Goal: Task Accomplishment & Management: Complete application form

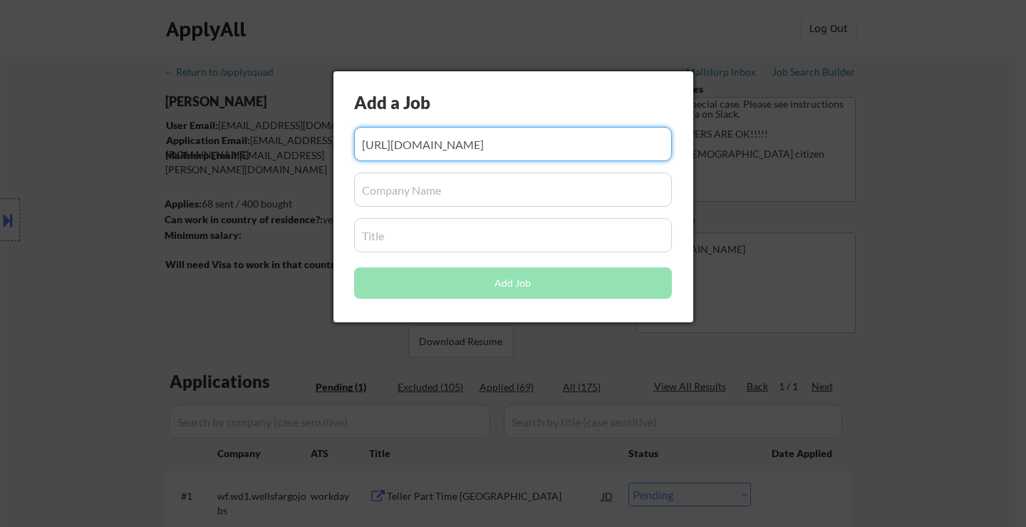
select select ""pending""
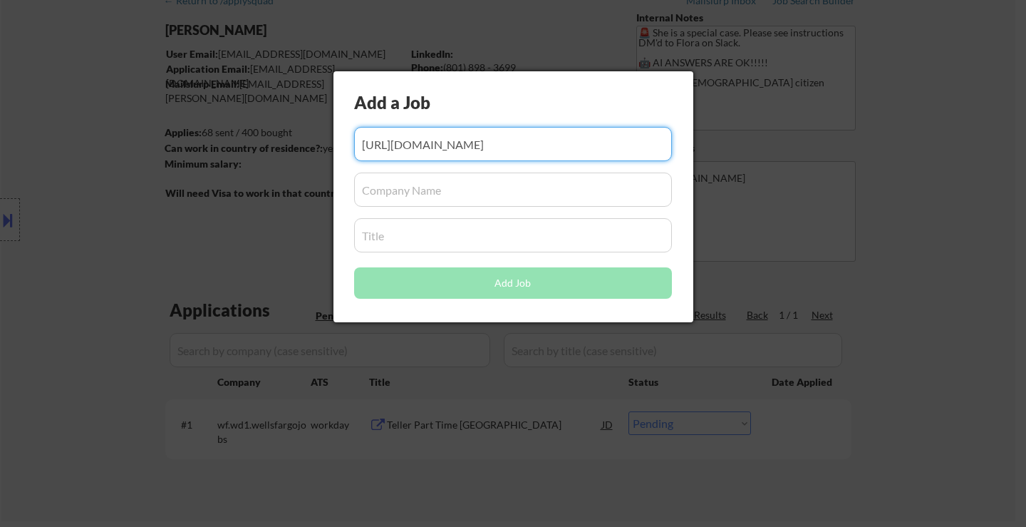
scroll to position [0, 227]
type input "https://www.simplyhired.com/job/qFSJ0cjw5OroN17yIcoiMK1RGNCXHb-l-VOoMJkxIyz42K4…"
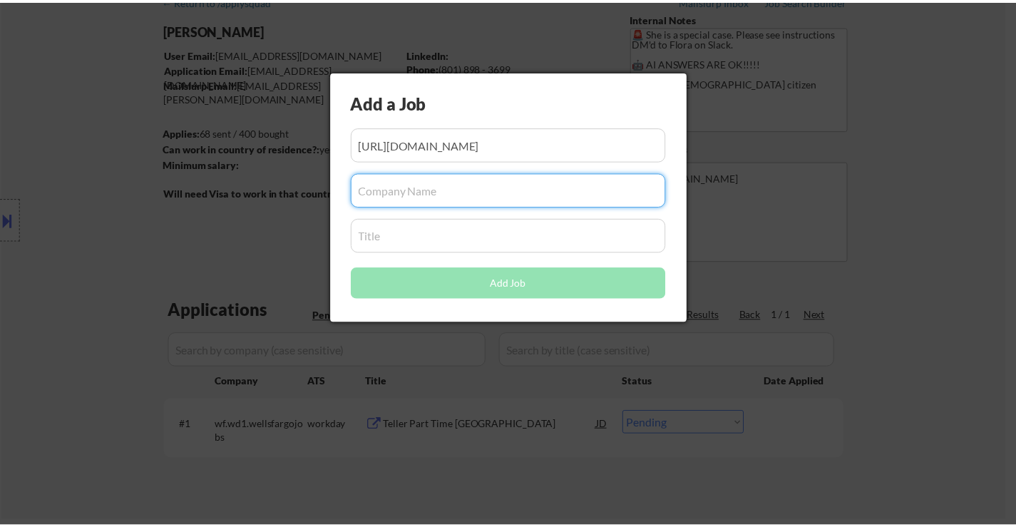
scroll to position [0, 0]
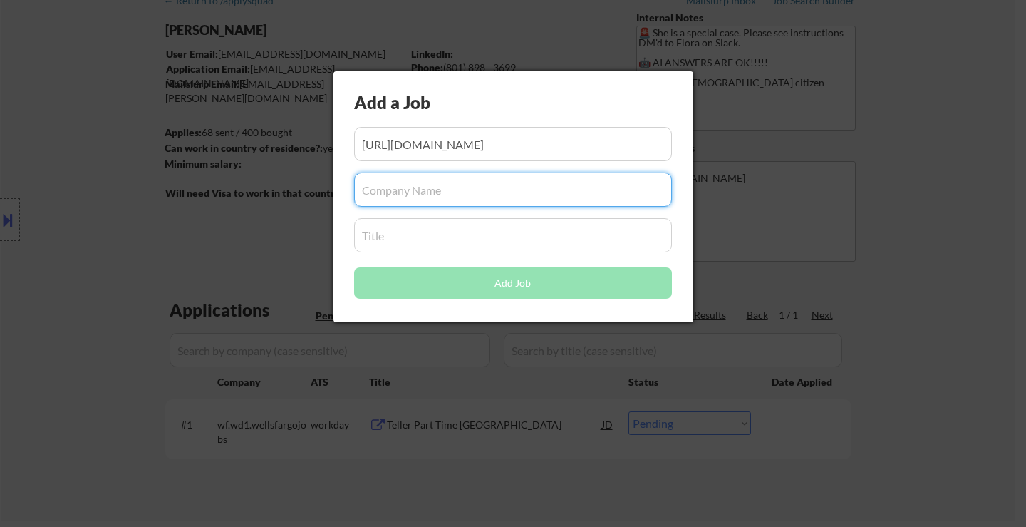
click at [465, 194] on input "input" at bounding box center [513, 190] width 318 height 34
paste input "Compounding Pharmac"
type input "Compounding Pharmacy"
click at [473, 233] on input "input" at bounding box center [513, 235] width 318 height 34
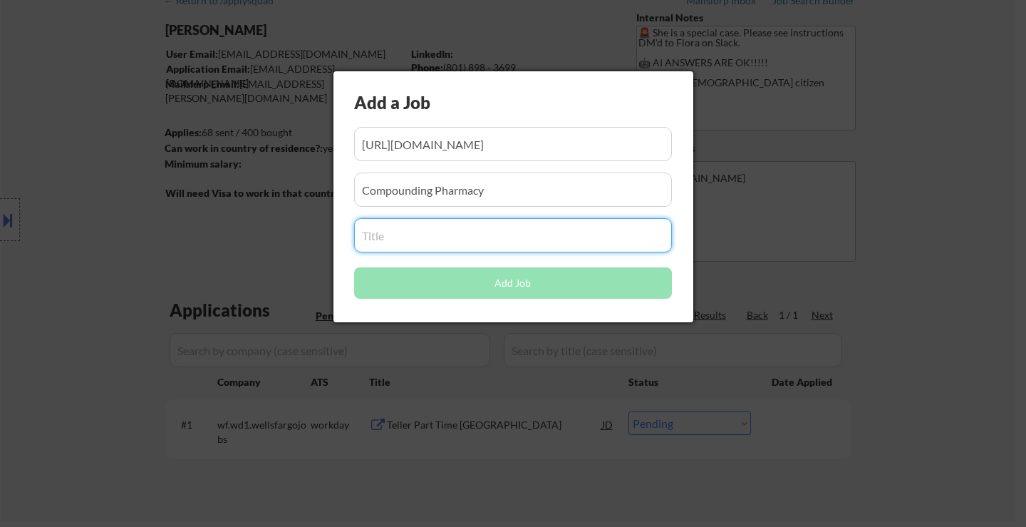
paste input "Office Assistant"
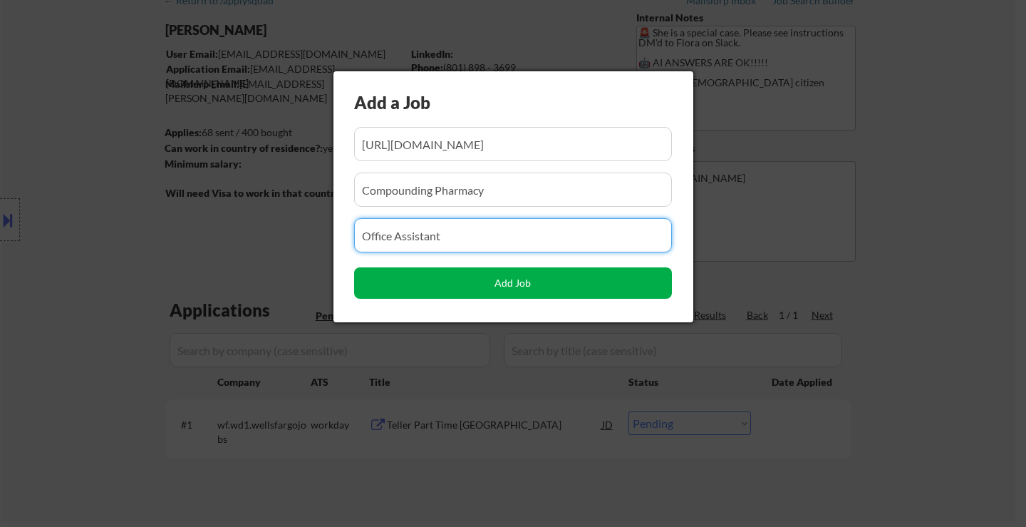
type input "Office Assistant"
click at [558, 289] on button "Add Job" at bounding box center [513, 282] width 318 height 31
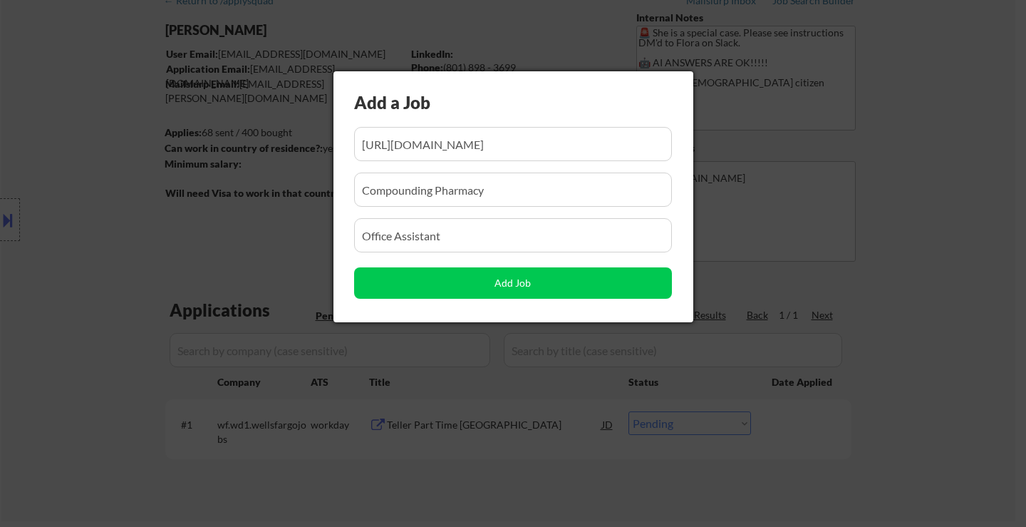
select select ""pending""
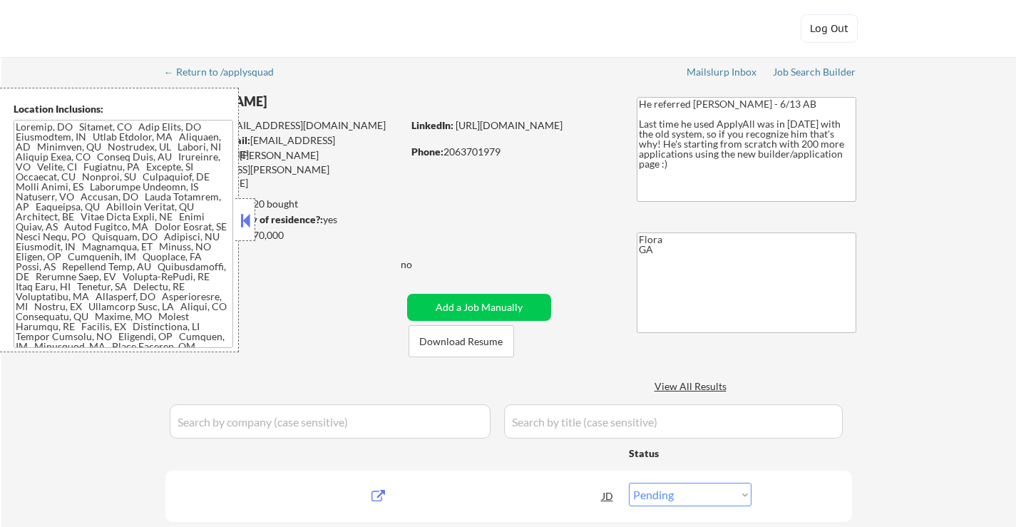
select select ""pending""
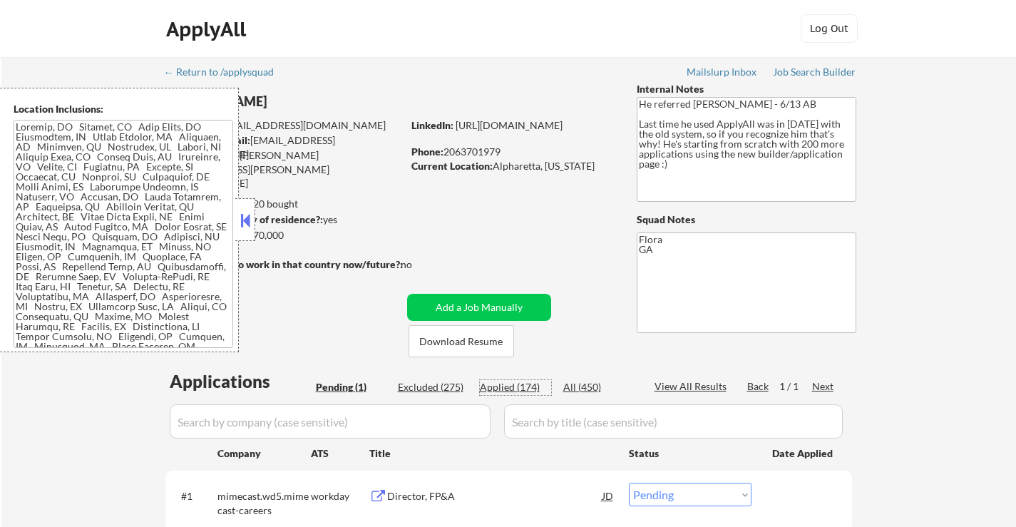
click at [518, 384] on div "Applied (174)" at bounding box center [515, 387] width 71 height 14
select select ""applied""
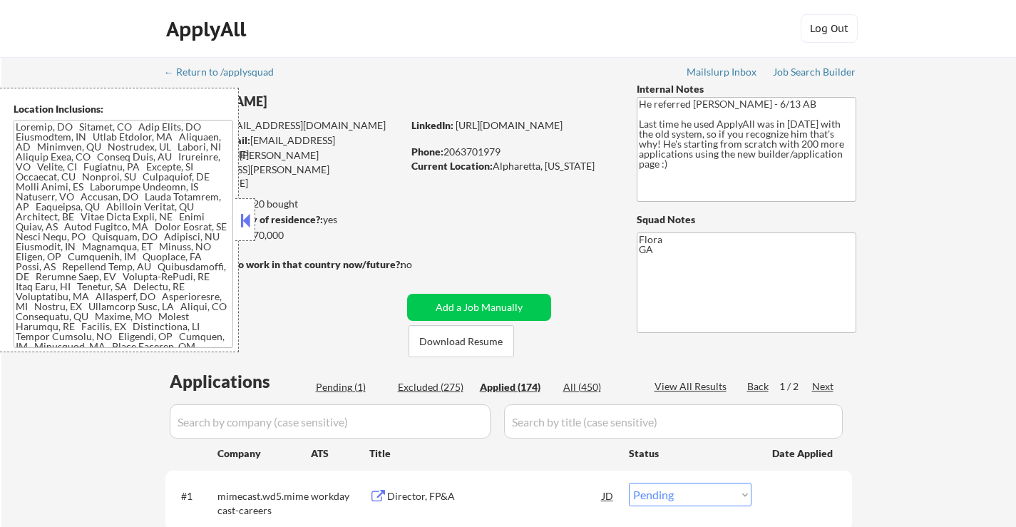
select select ""applied""
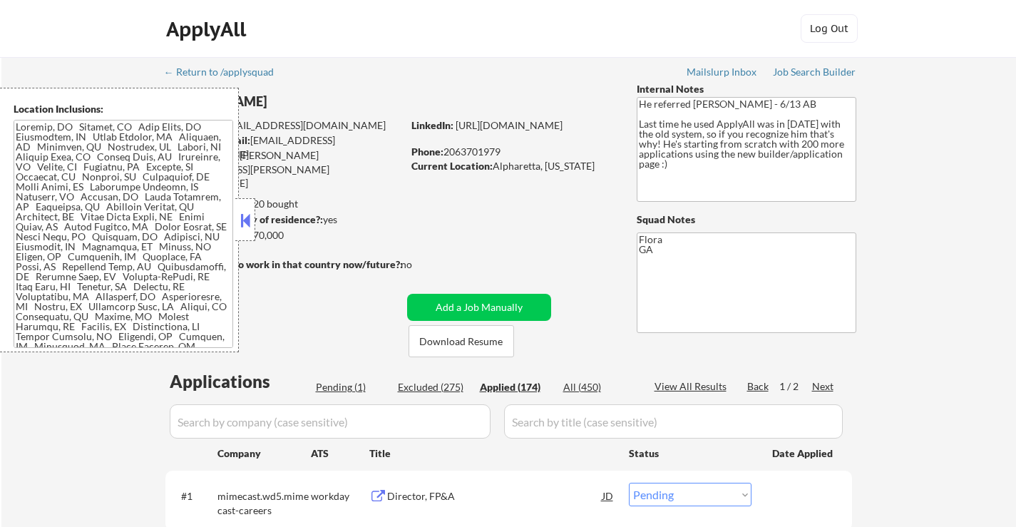
select select ""applied""
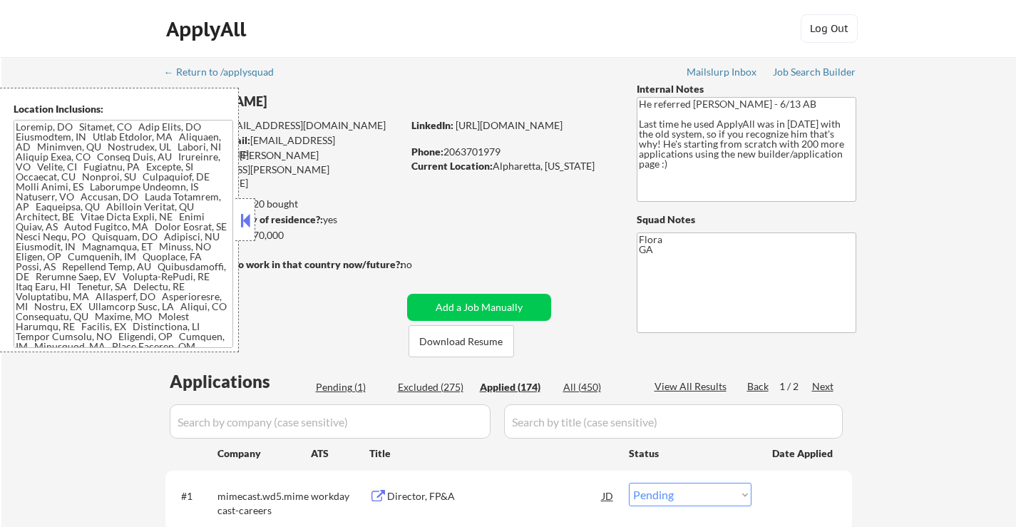
select select ""applied""
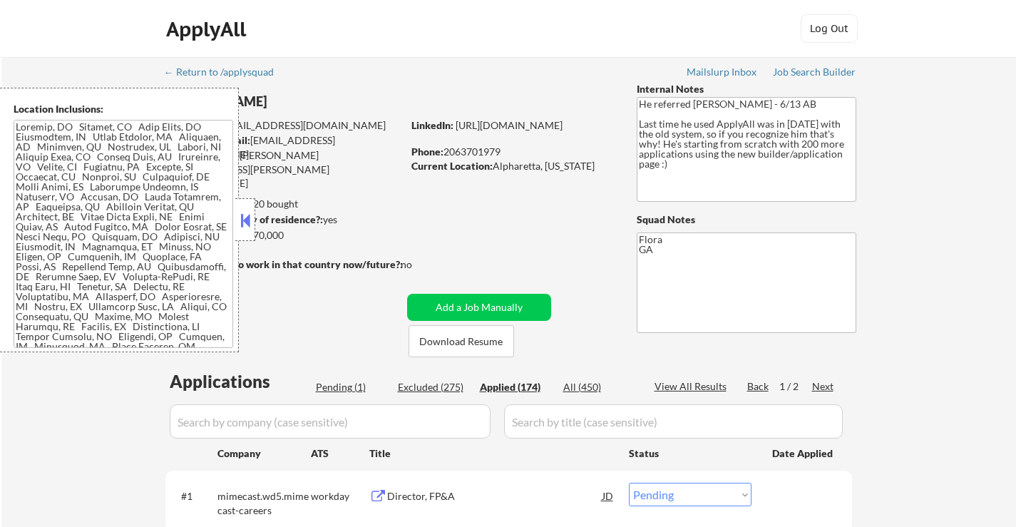
select select ""applied""
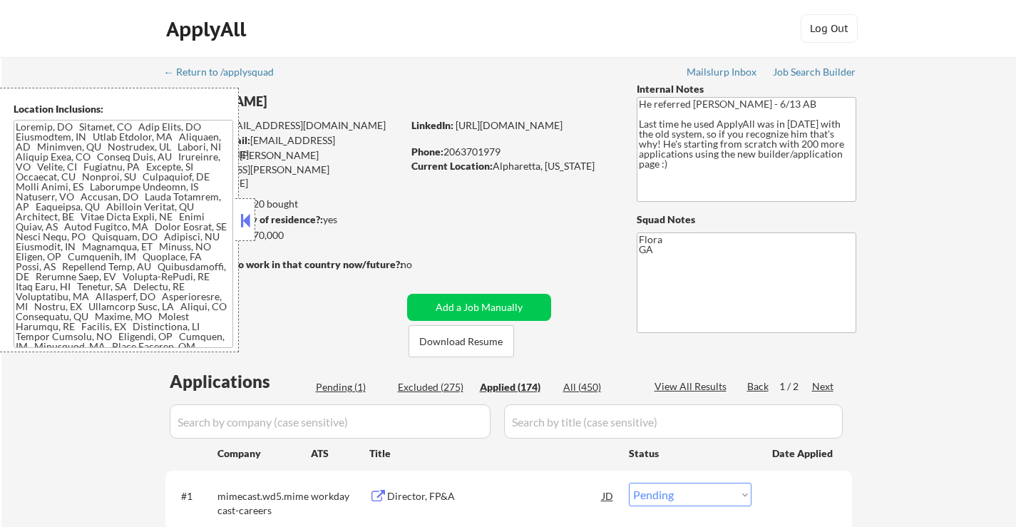
select select ""applied""
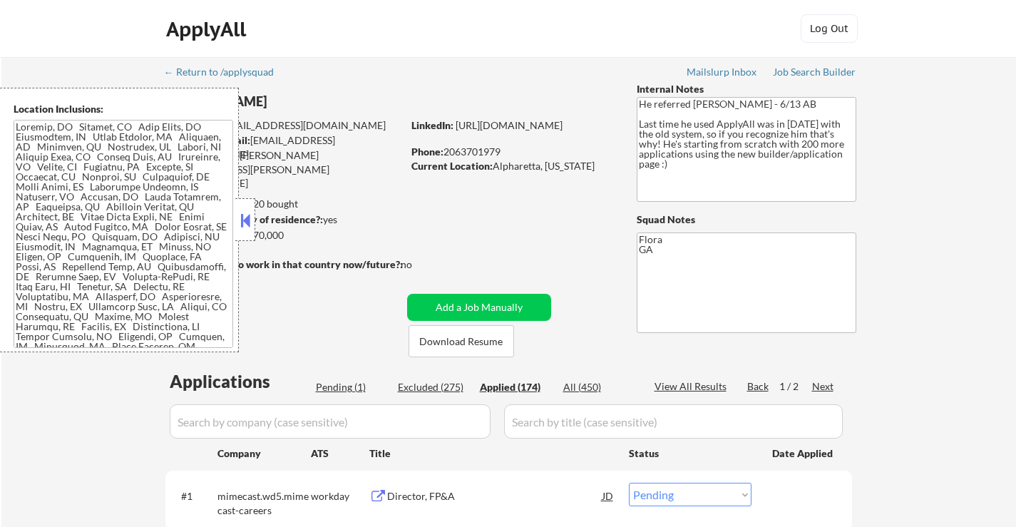
select select ""applied""
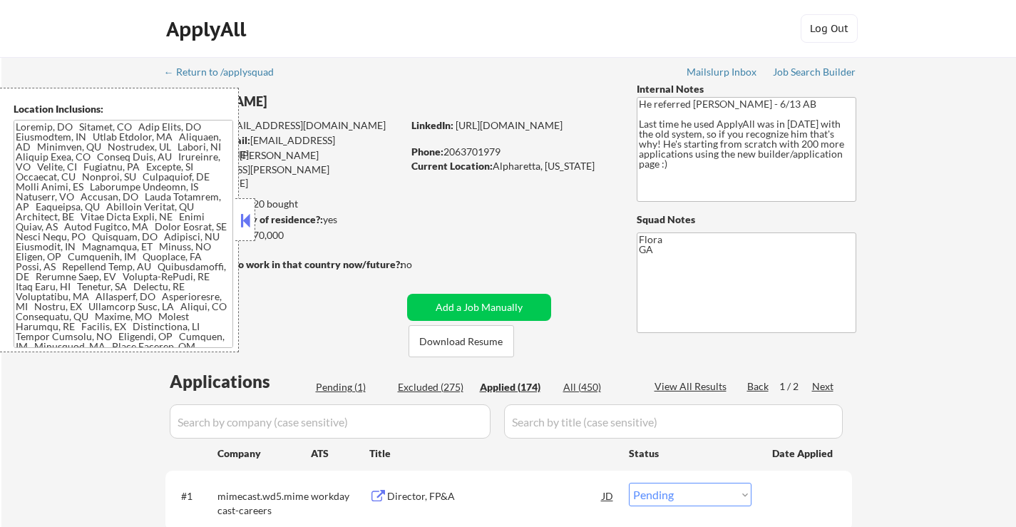
select select ""applied""
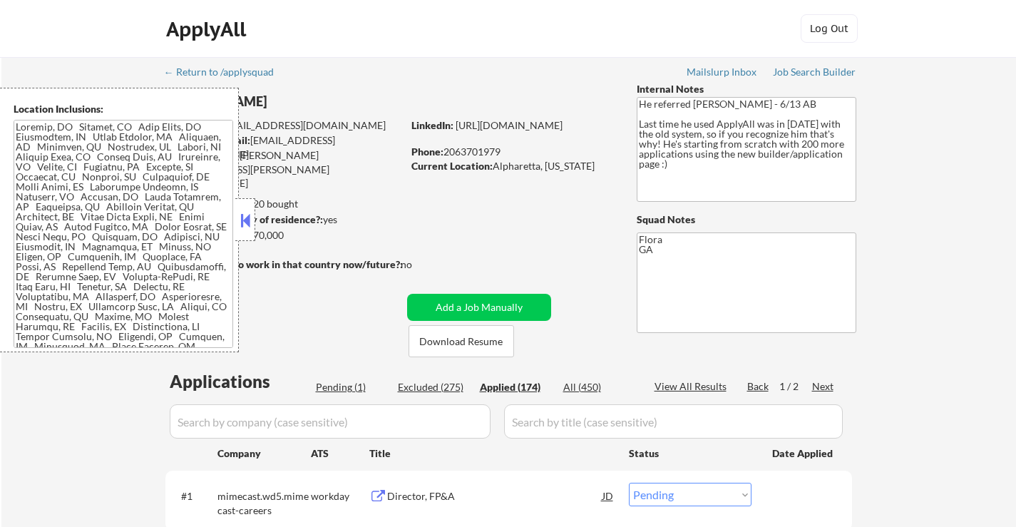
select select ""applied""
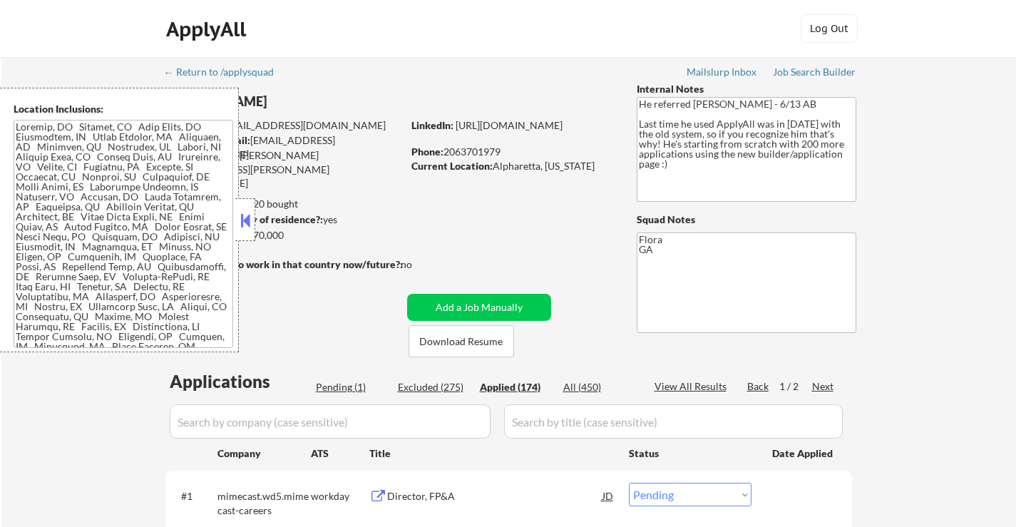
select select ""applied""
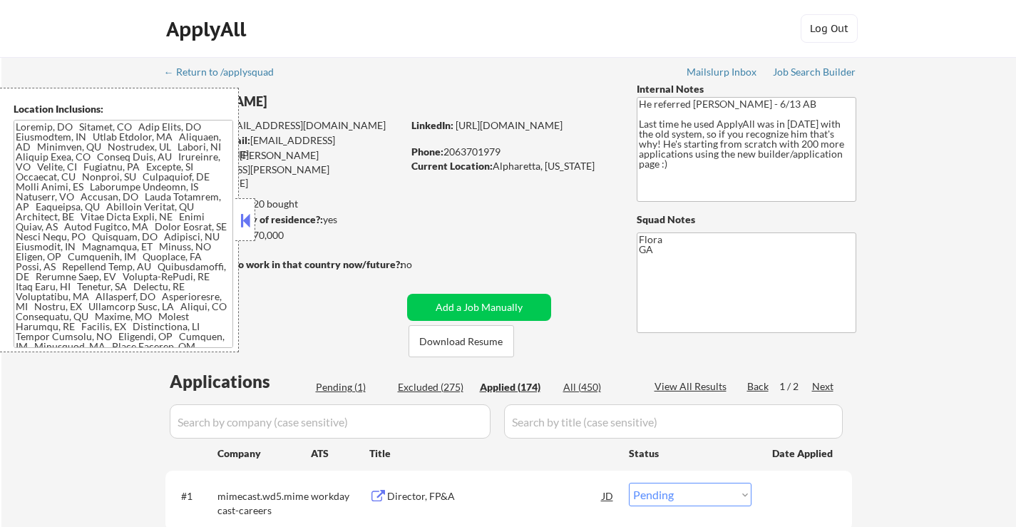
select select ""applied""
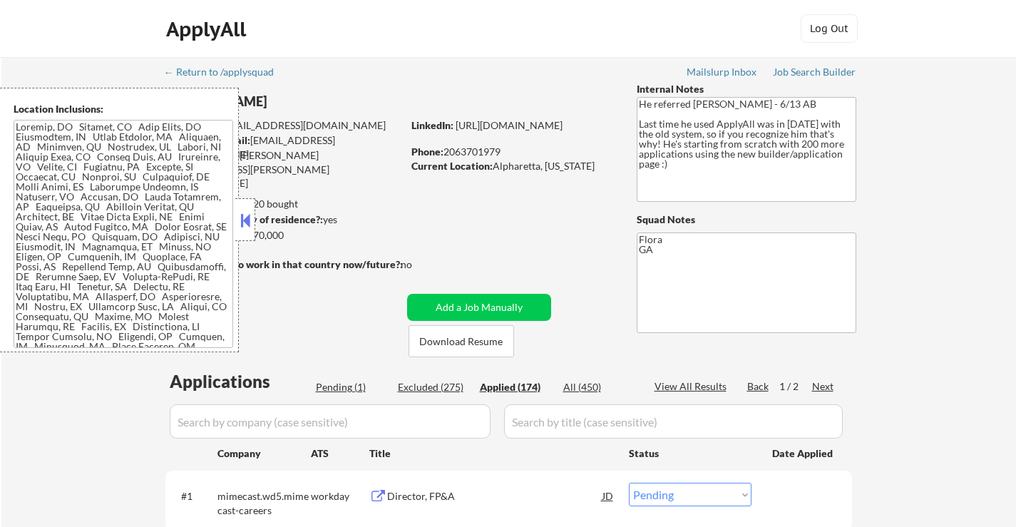
select select ""applied""
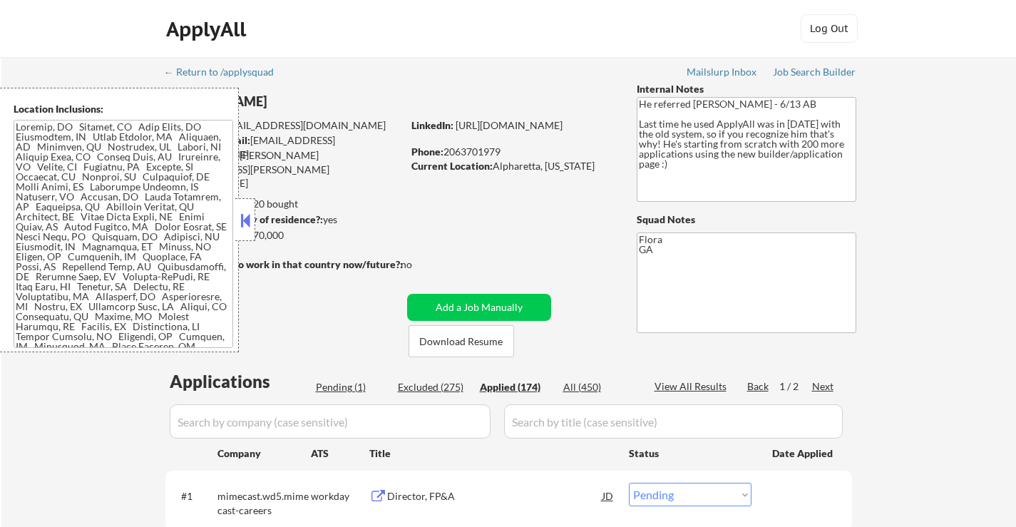
select select ""applied""
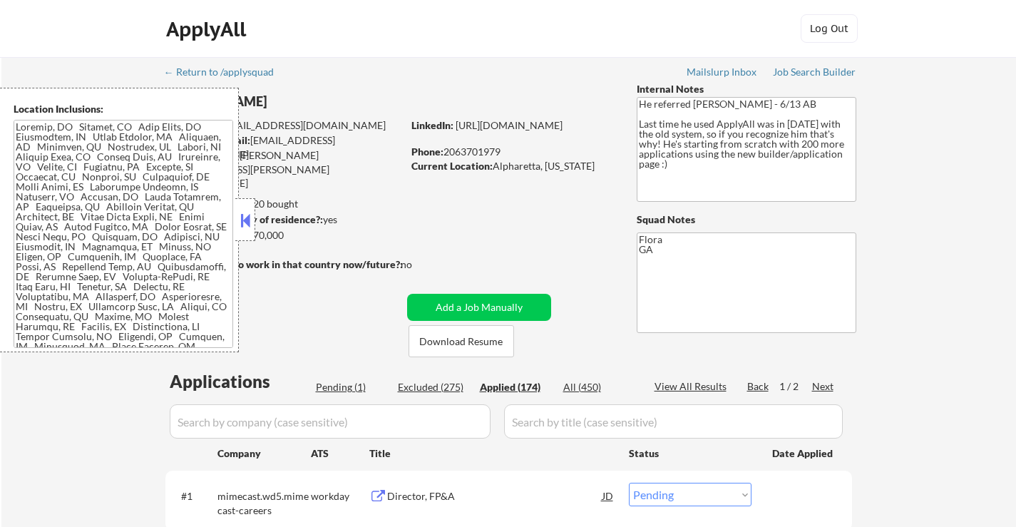
select select ""applied""
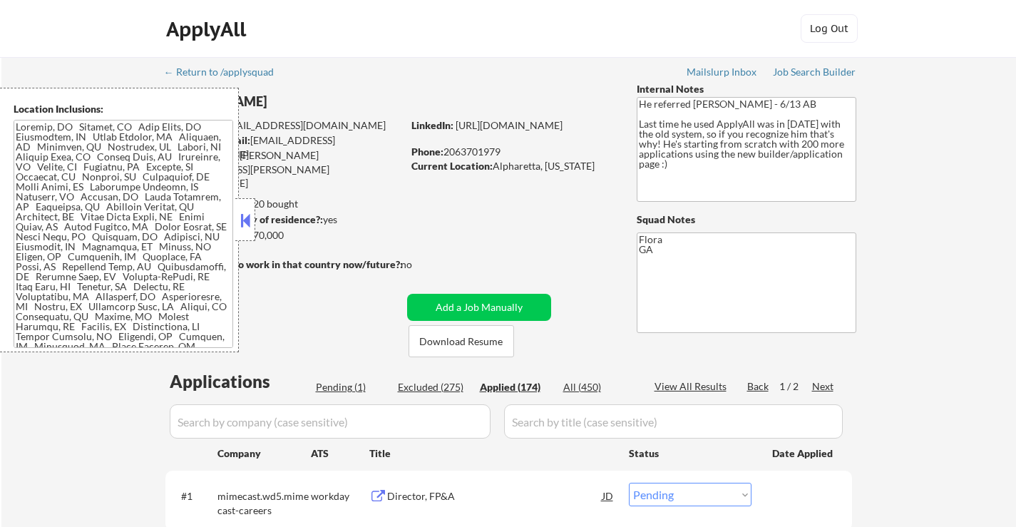
select select ""applied""
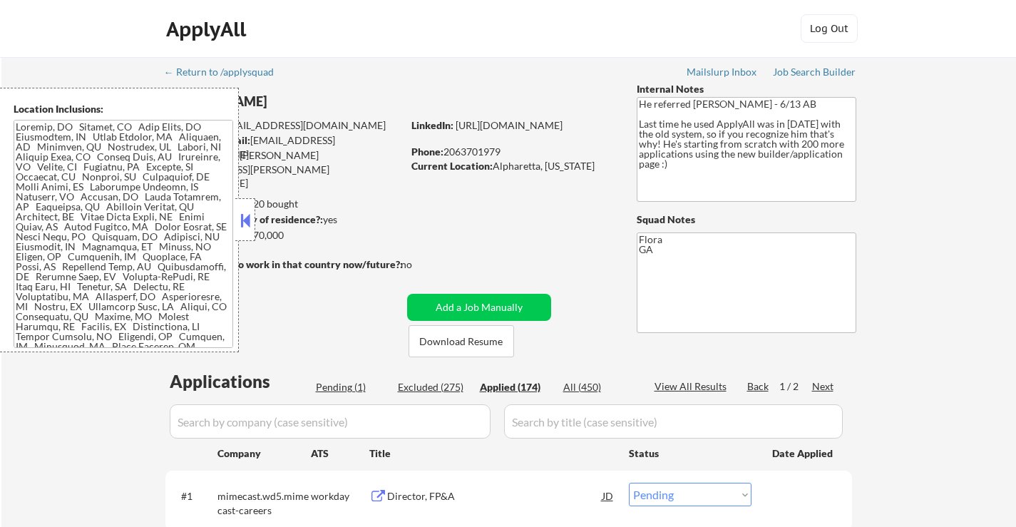
select select ""applied""
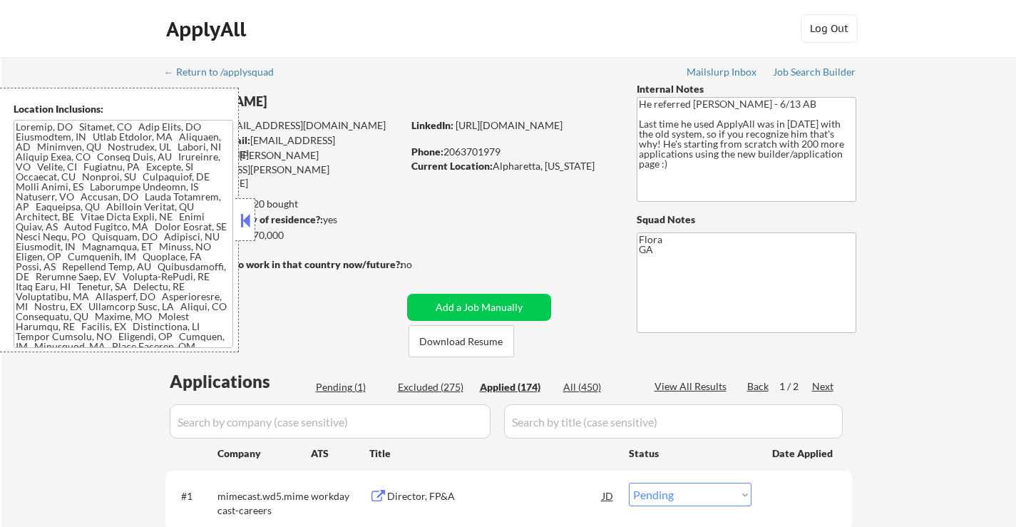
select select ""applied""
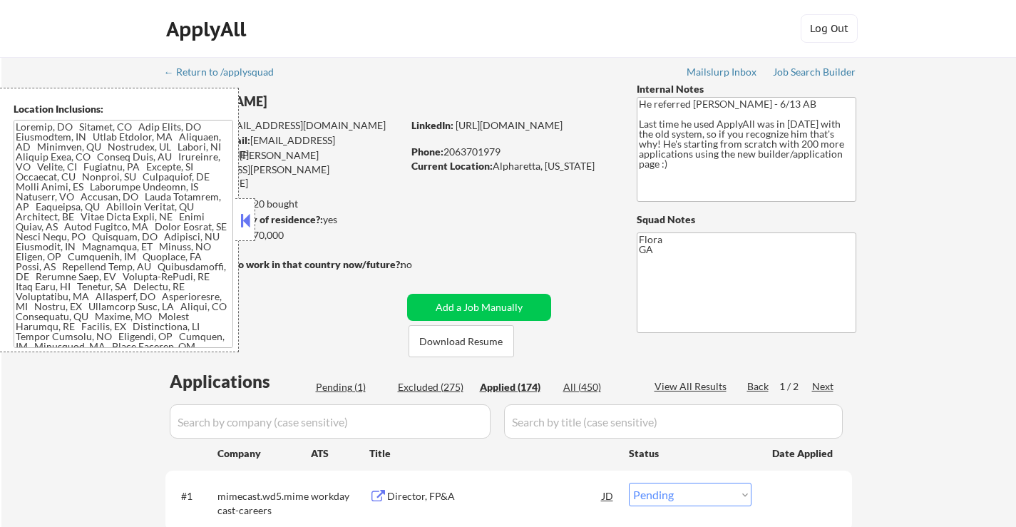
select select ""applied""
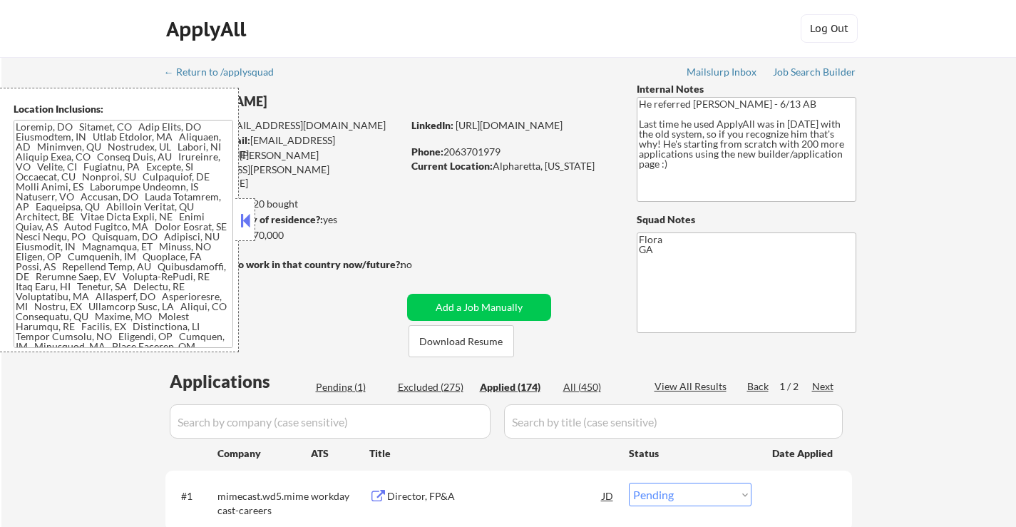
select select ""applied""
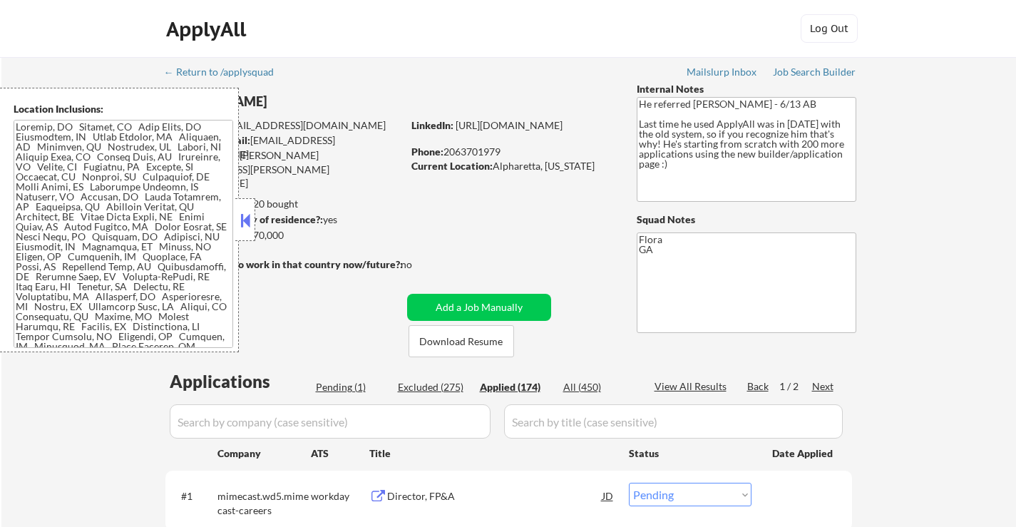
select select ""applied""
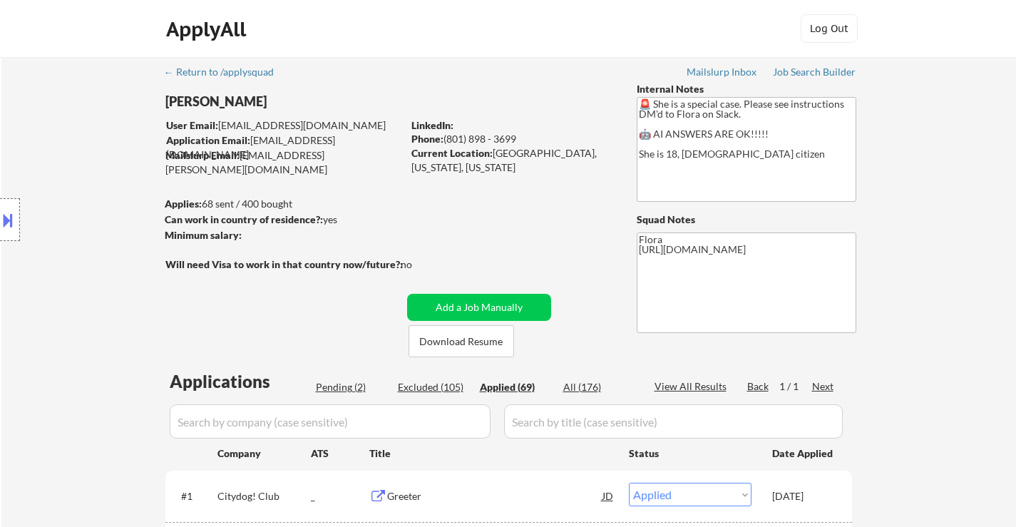
select select ""applied""
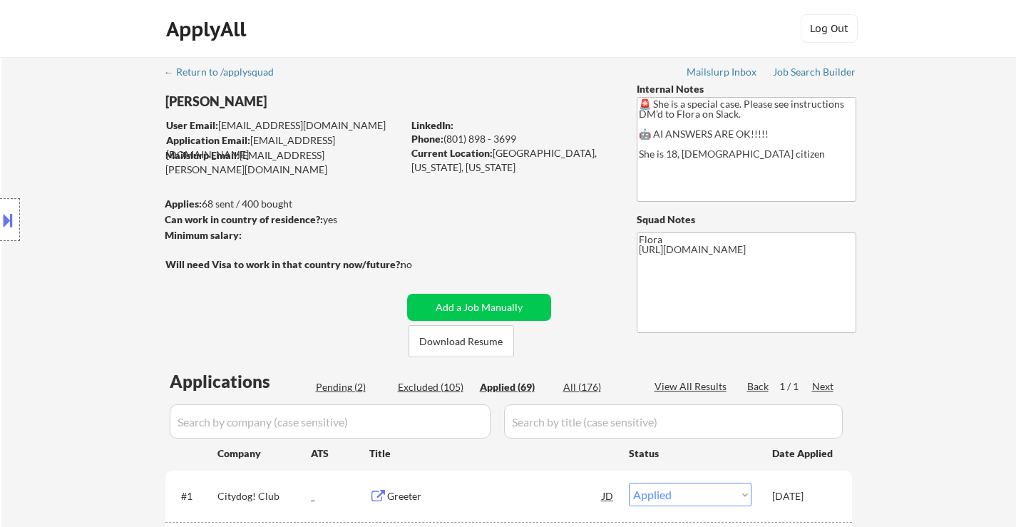
select select ""applied""
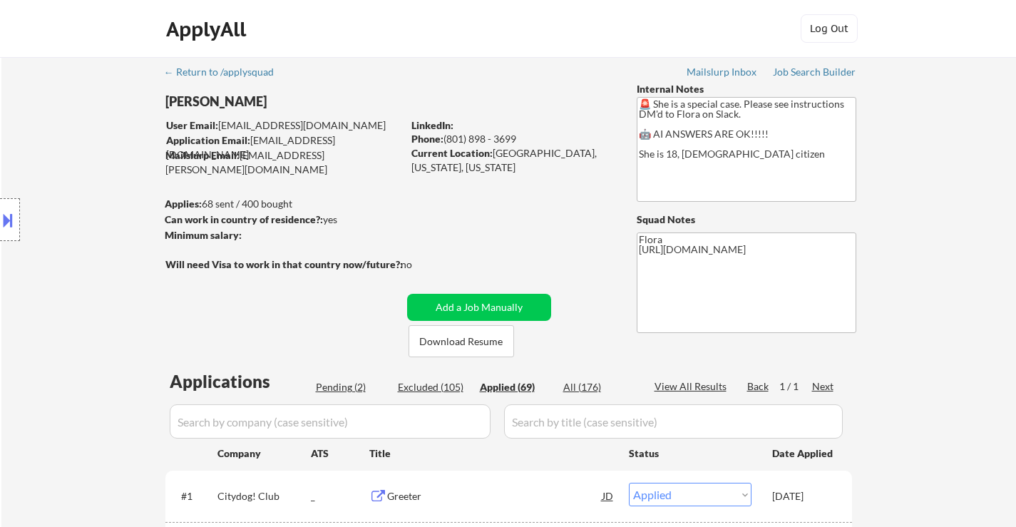
select select ""applied""
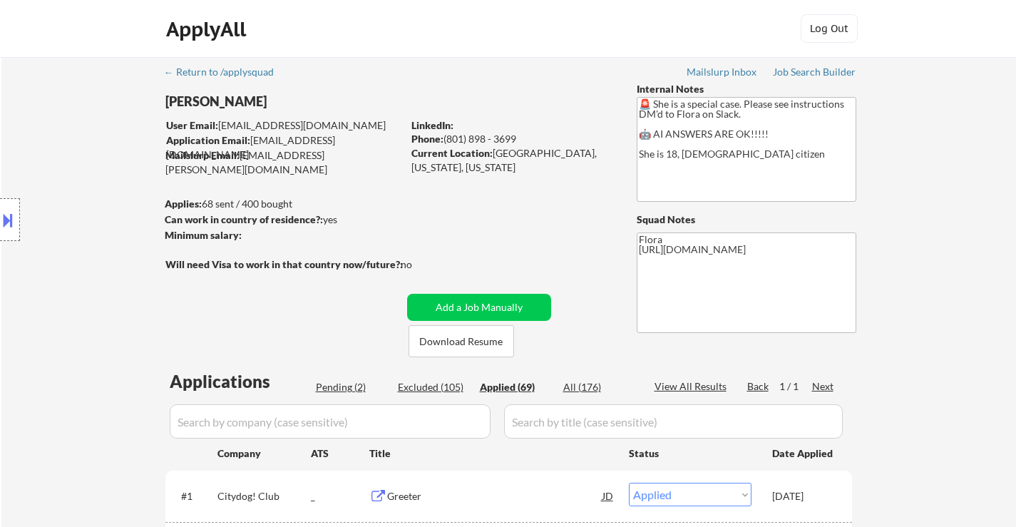
select select ""applied""
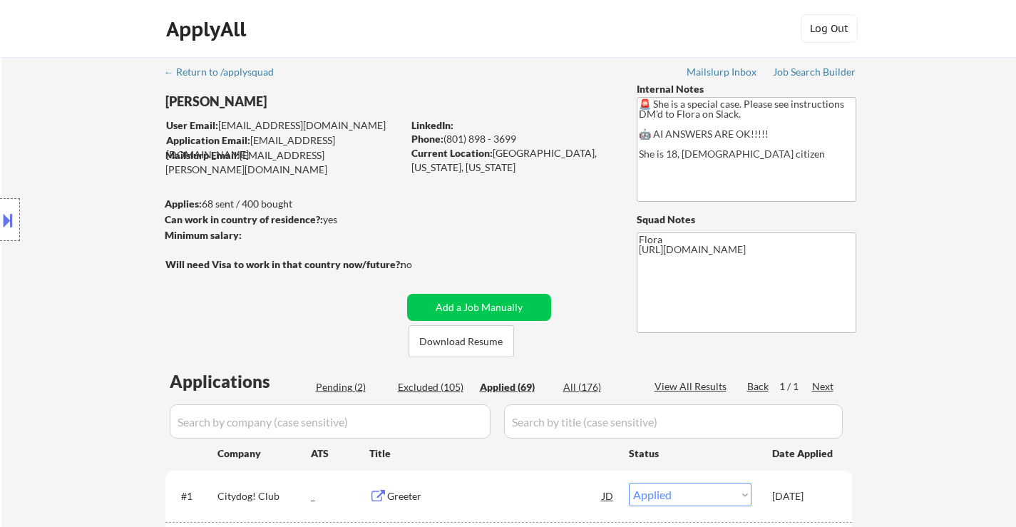
select select ""applied""
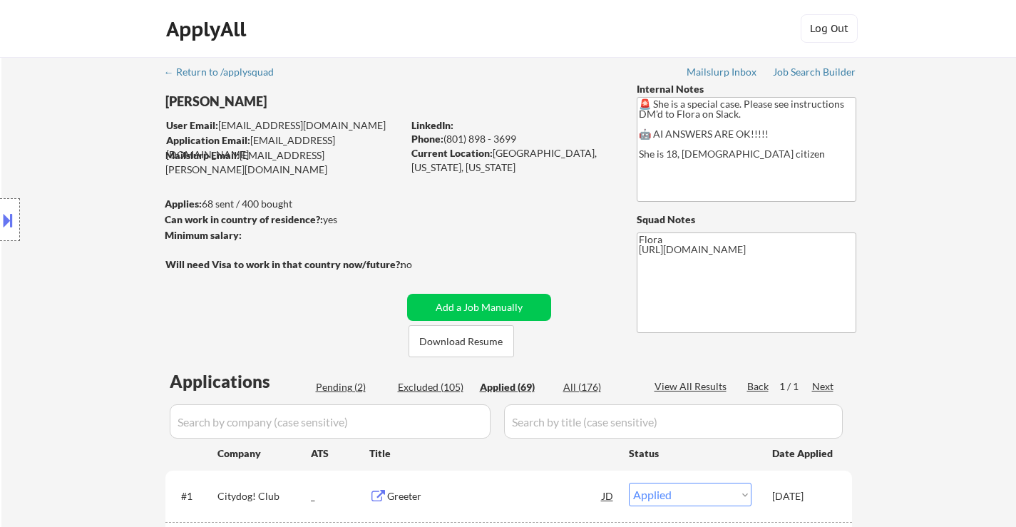
select select ""applied""
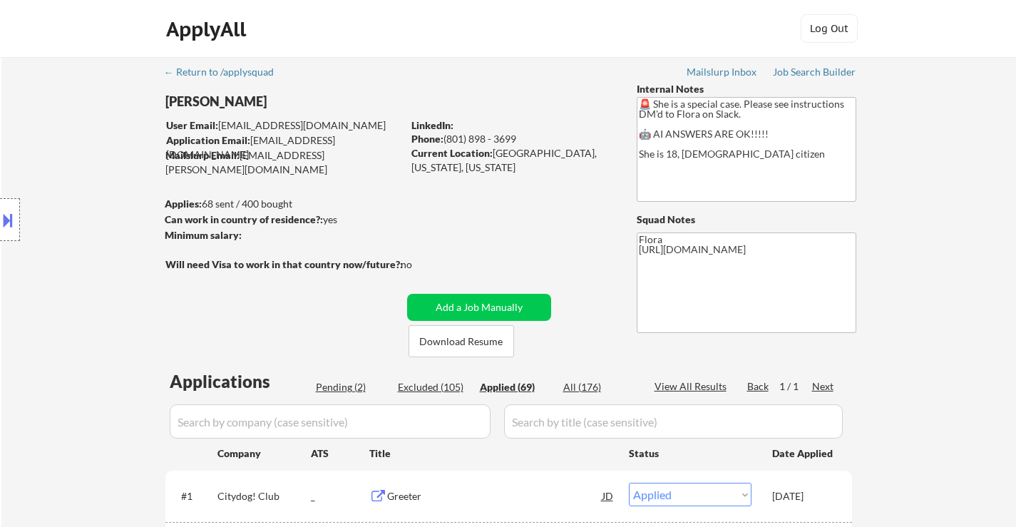
select select ""applied""
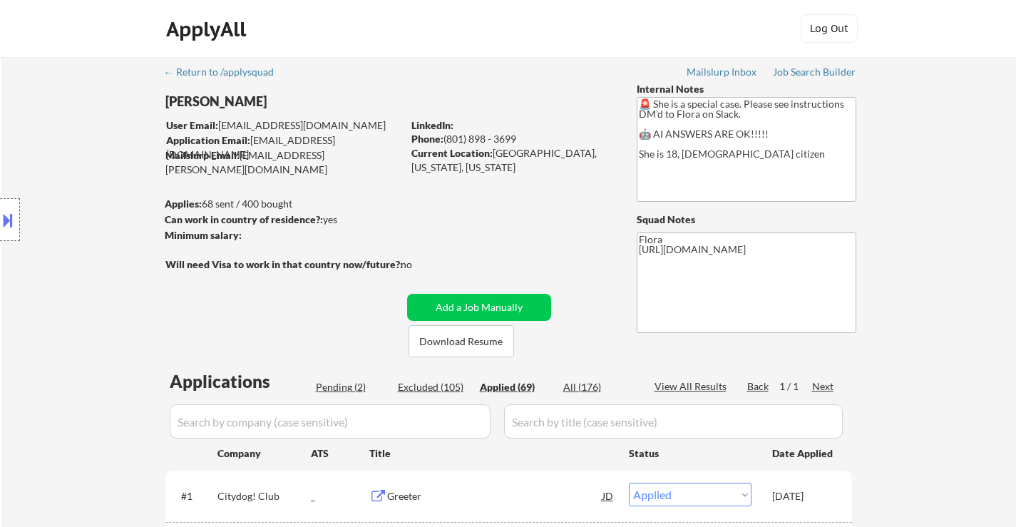
select select ""applied""
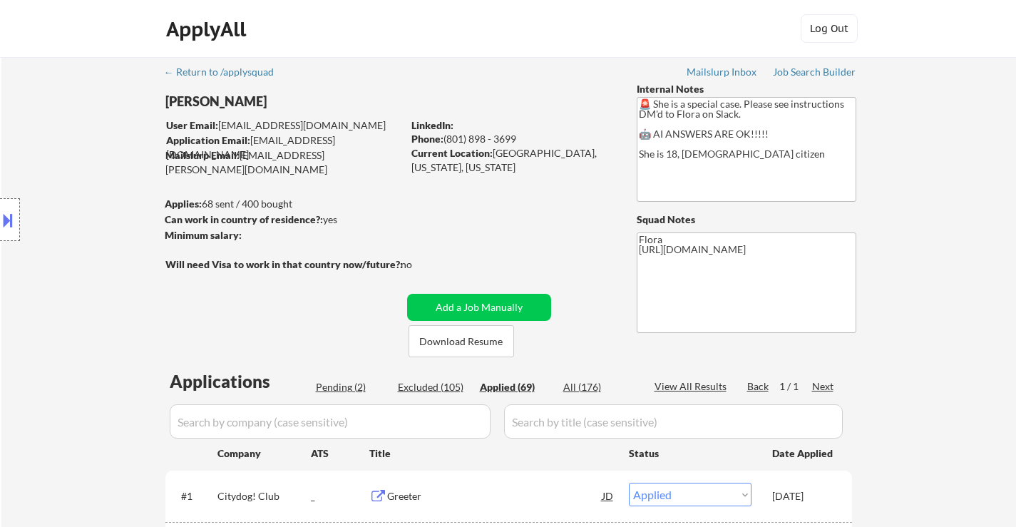
select select ""applied""
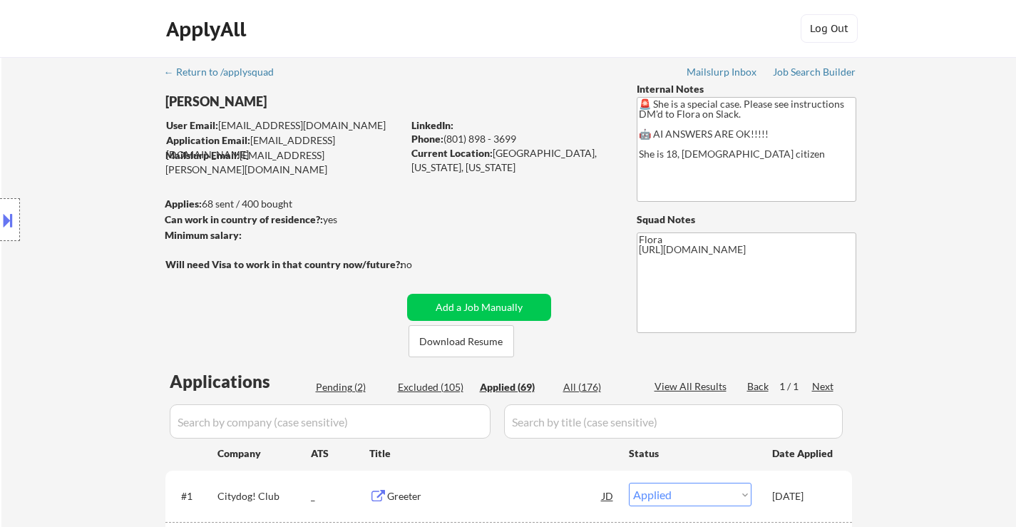
select select ""applied""
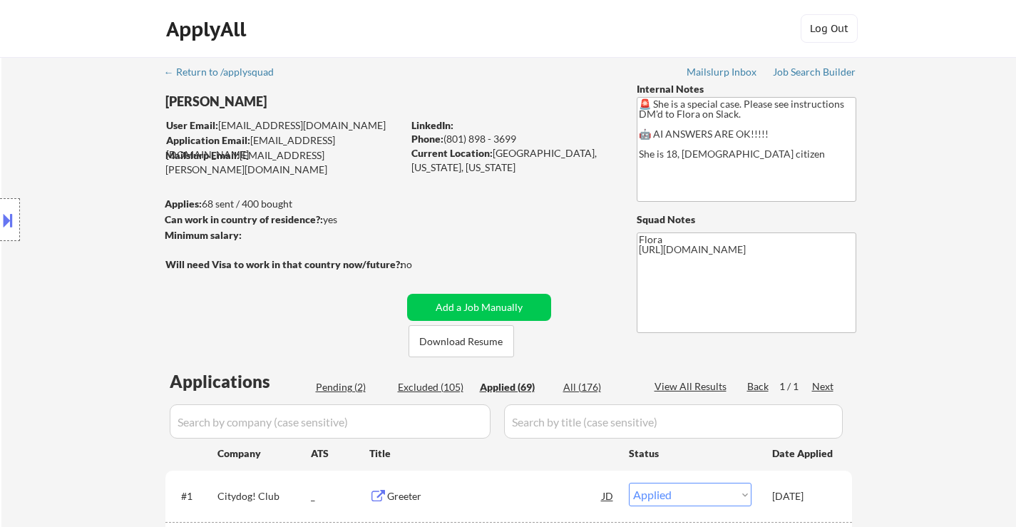
select select ""applied""
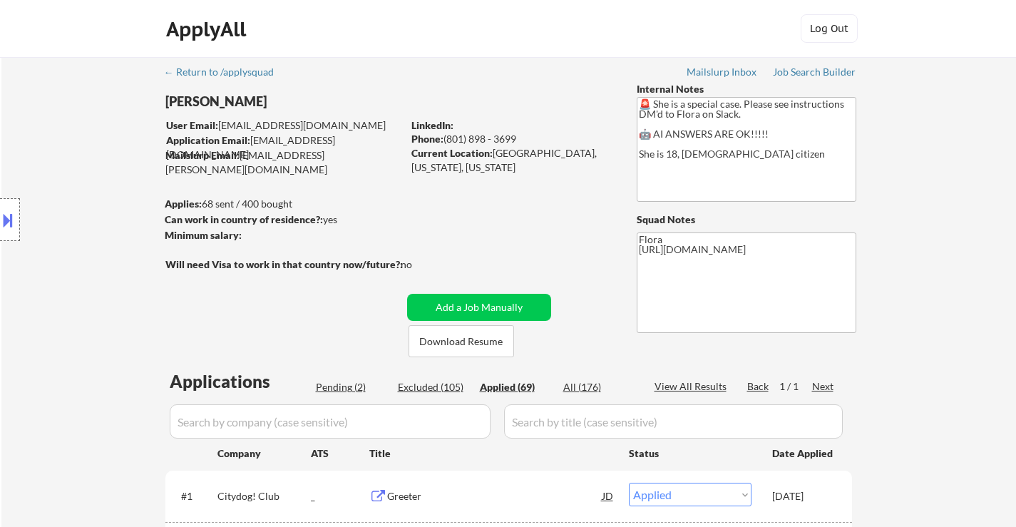
select select ""applied""
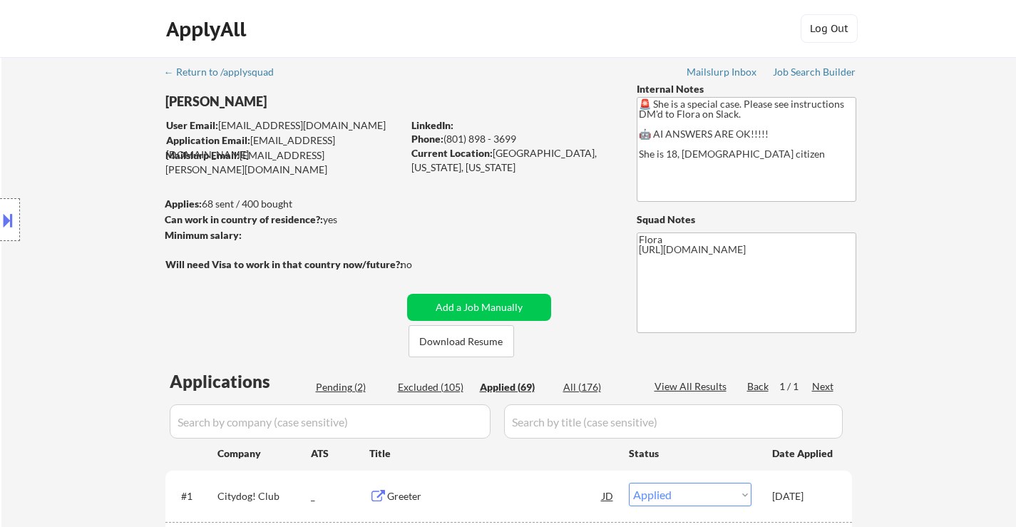
select select ""applied""
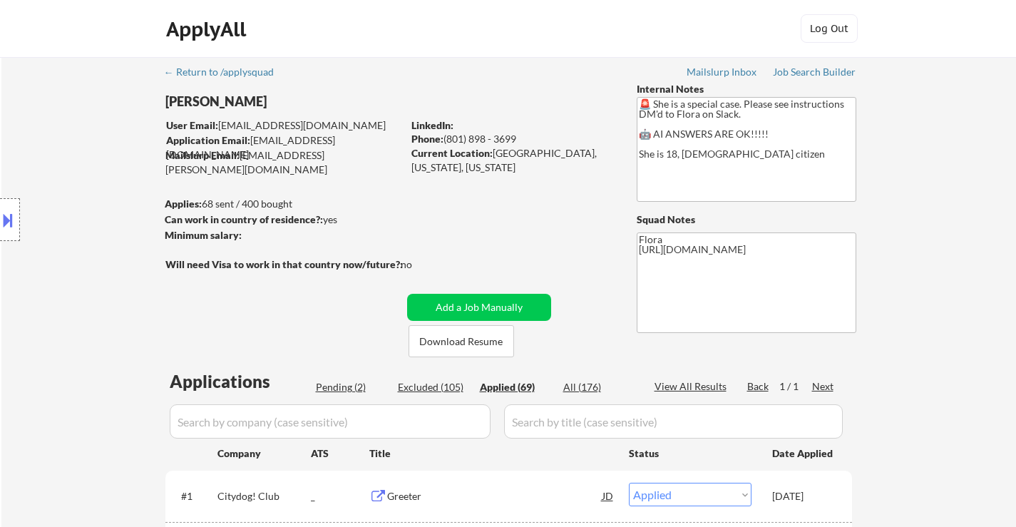
select select ""applied""
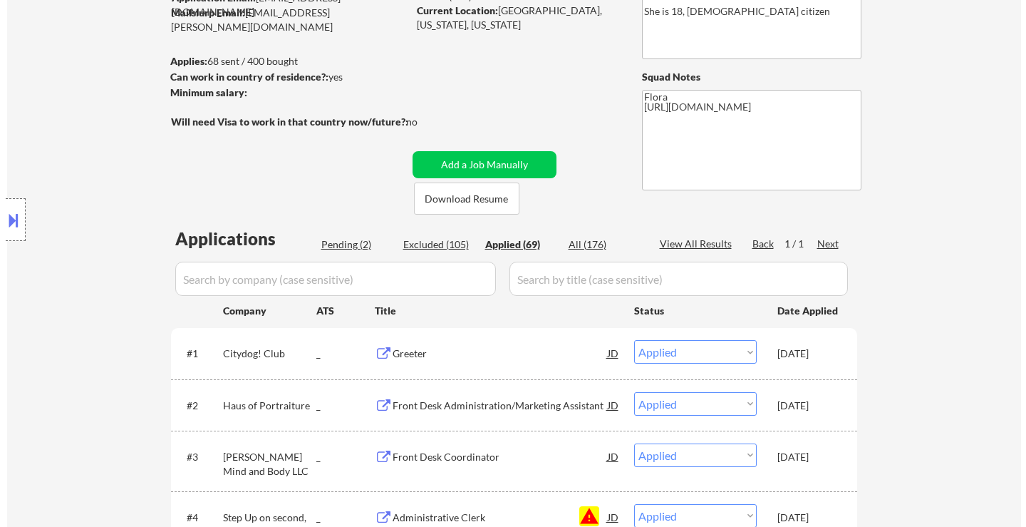
scroll to position [143, 0]
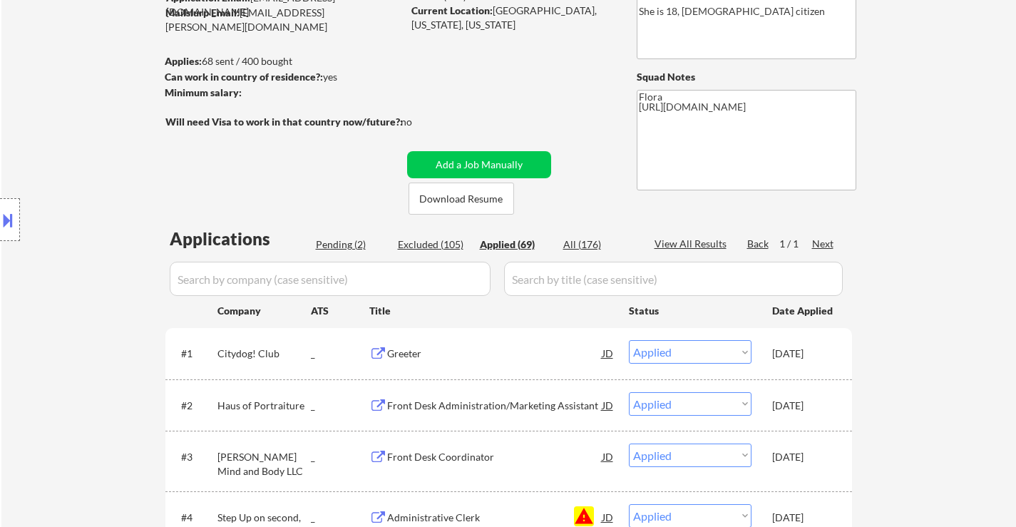
click at [510, 241] on div "Applied (69)" at bounding box center [515, 244] width 71 height 14
click at [351, 241] on div "Pending (2)" at bounding box center [351, 244] width 71 height 14
select select ""pending""
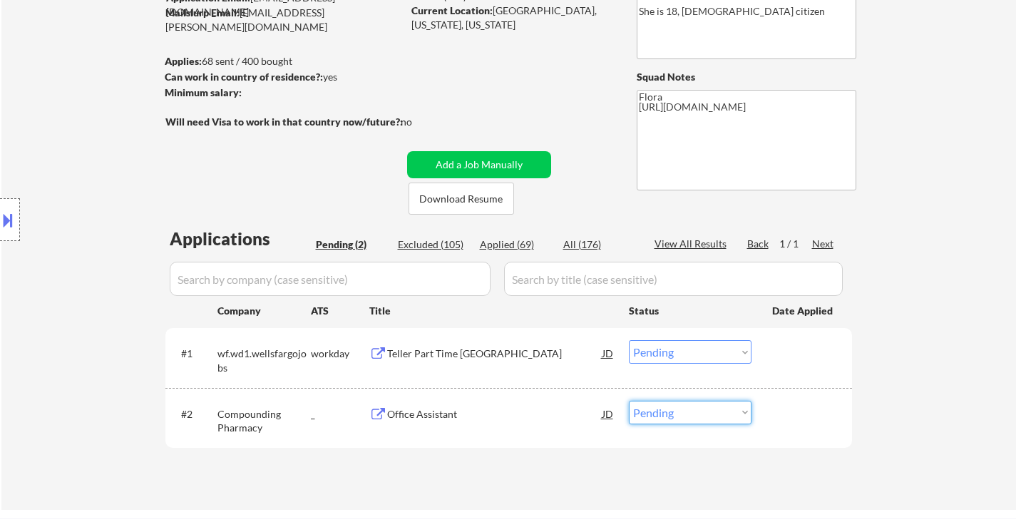
click at [689, 419] on select "Choose an option... Pending Applied Excluded (Questions) Excluded (Expired) Exc…" at bounding box center [690, 413] width 123 height 24
select select ""applied""
click at [629, 401] on select "Choose an option... Pending Applied Excluded (Questions) Excluded (Expired) Exc…" at bounding box center [690, 413] width 123 height 24
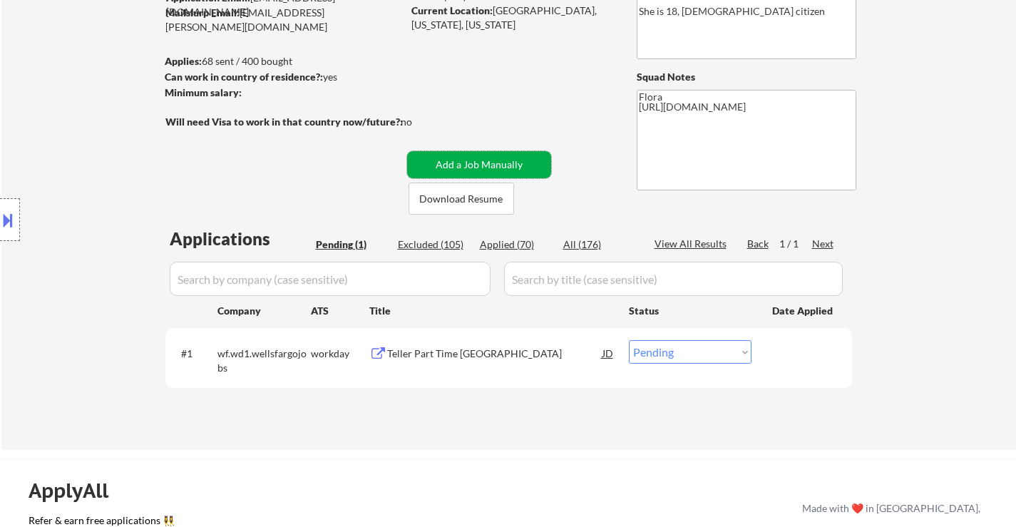
click at [488, 168] on button "Add a Job Manually" at bounding box center [479, 164] width 144 height 27
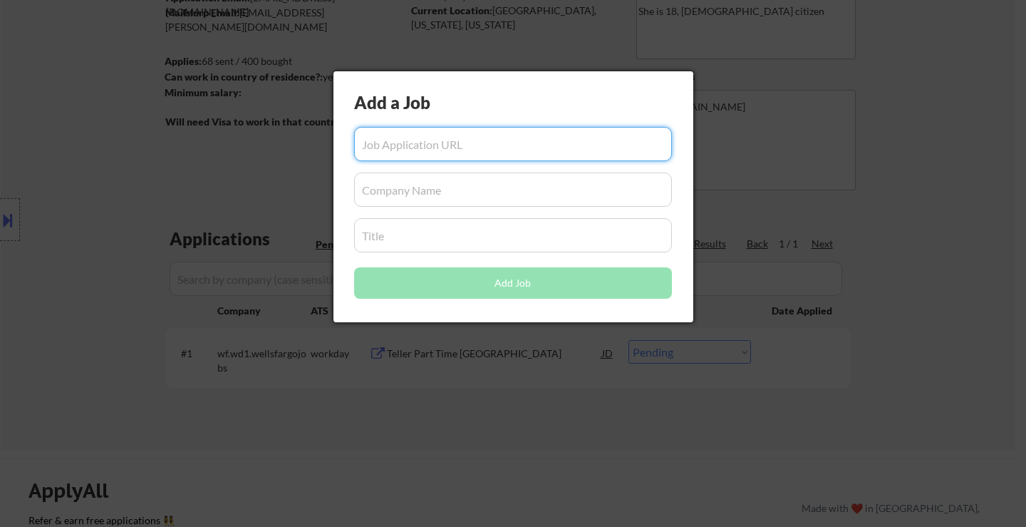
paste input "https://www.simplyhired.com/job/NWt1p0DnOZmEopE_geuarp8MWTHYdrJblL3ELt3d9S1a8cL…"
type input "https://www.simplyhired.com/job/NWt1p0DnOZmEopE_geuarp8MWTHYdrJblL3ELt3d9S1a8cL…"
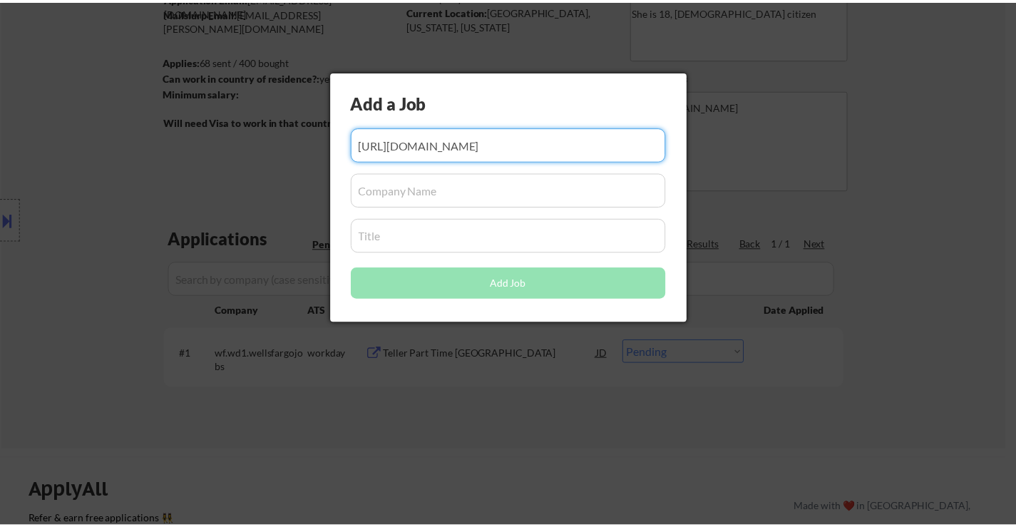
scroll to position [0, 0]
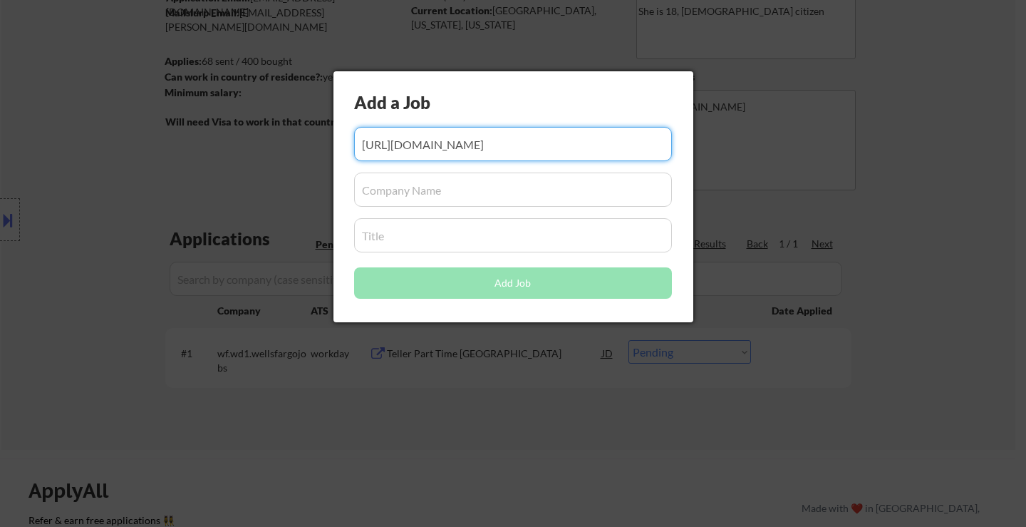
click at [478, 179] on input "input" at bounding box center [513, 190] width 318 height 34
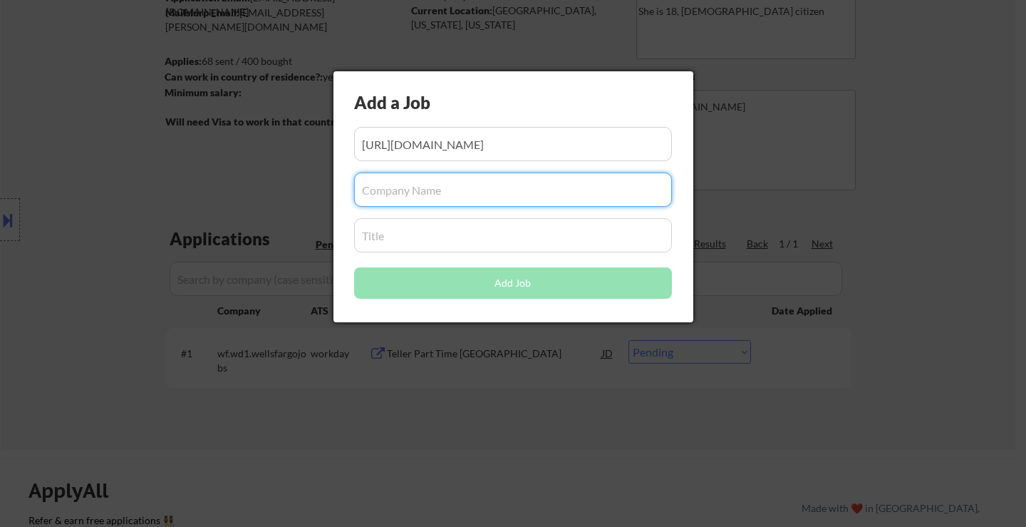
paste input "Buy Ranch Direct"
type input "Buy Ranch Direct"
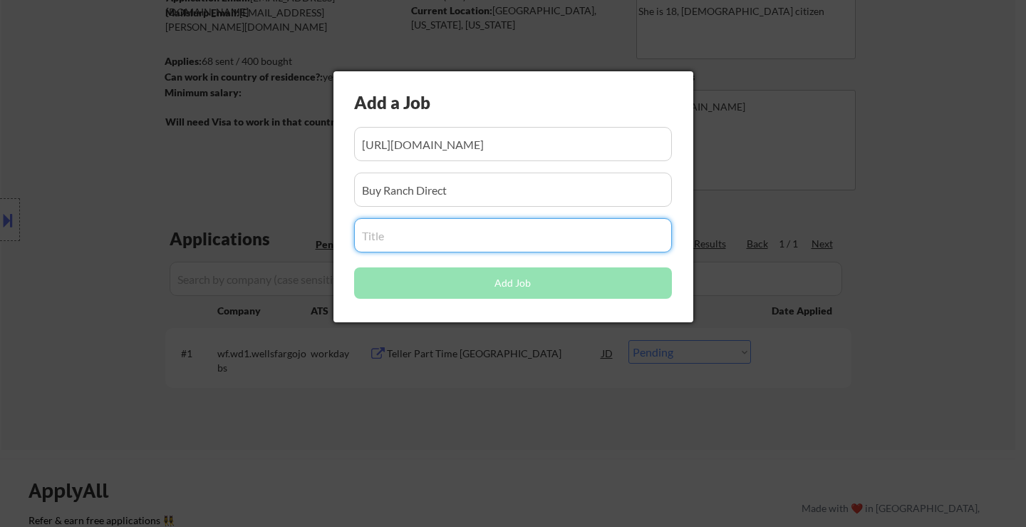
click at [509, 235] on input "input" at bounding box center [513, 235] width 318 height 34
paste input "Weekend Farmers Market Cashier"
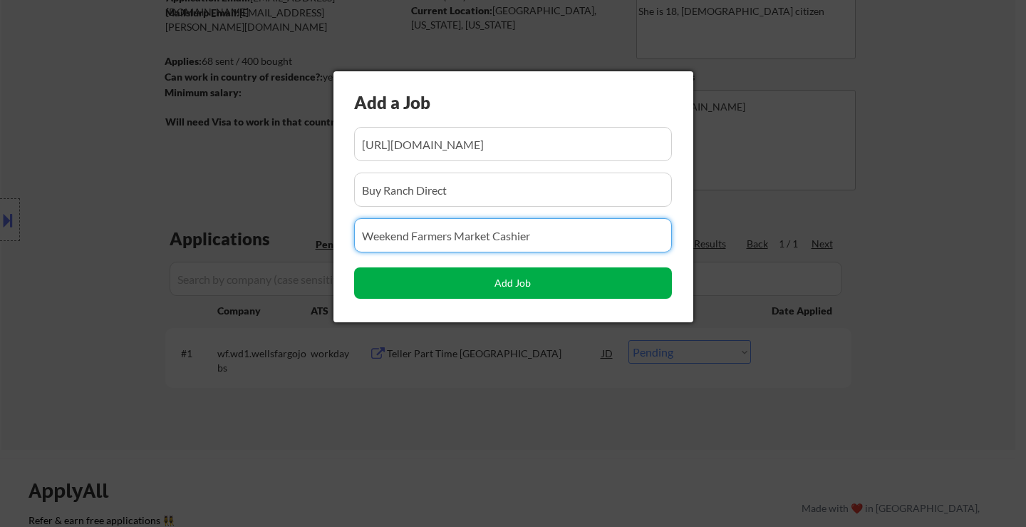
type input "Weekend Farmers Market Cashier"
click at [520, 282] on button "Add Job" at bounding box center [513, 282] width 318 height 31
select select ""pending""
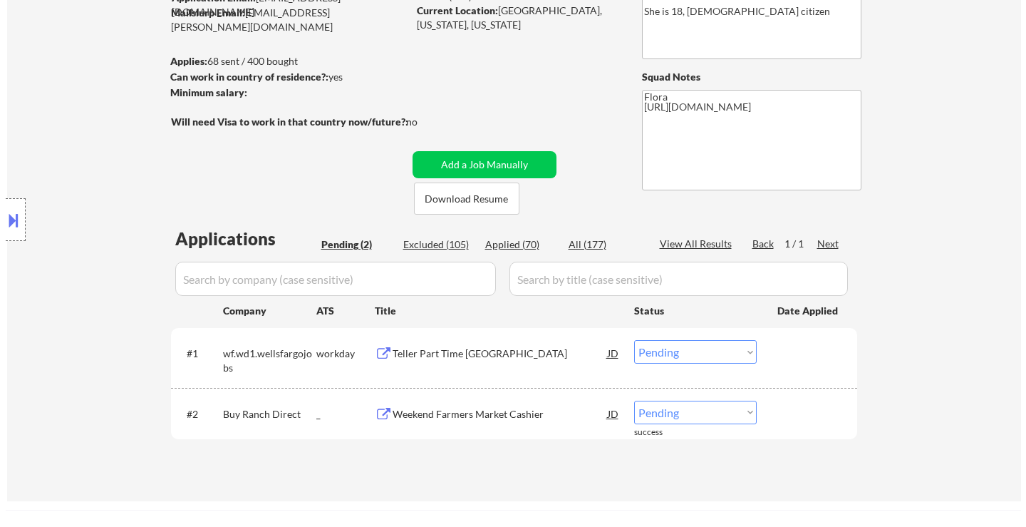
scroll to position [214, 0]
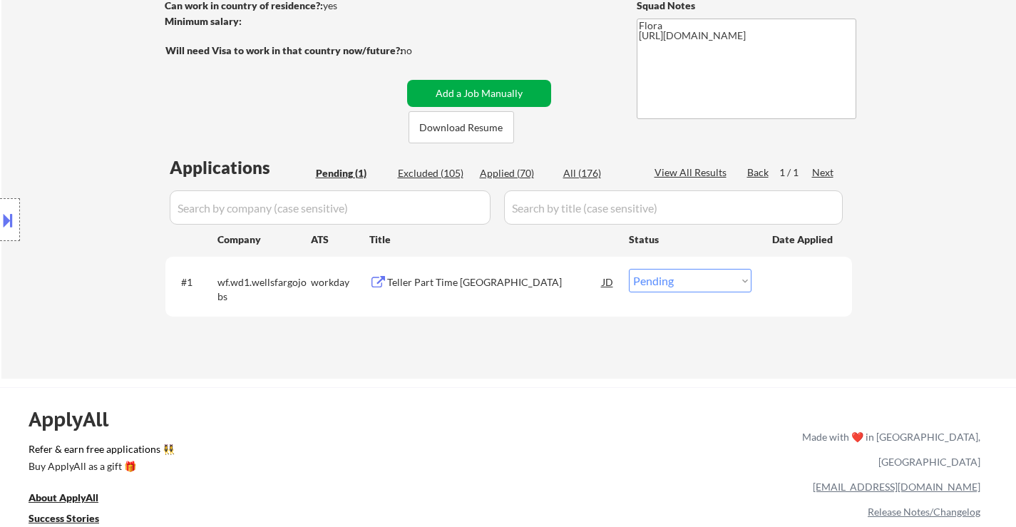
click at [489, 90] on button "Add a Job Manually" at bounding box center [479, 93] width 144 height 27
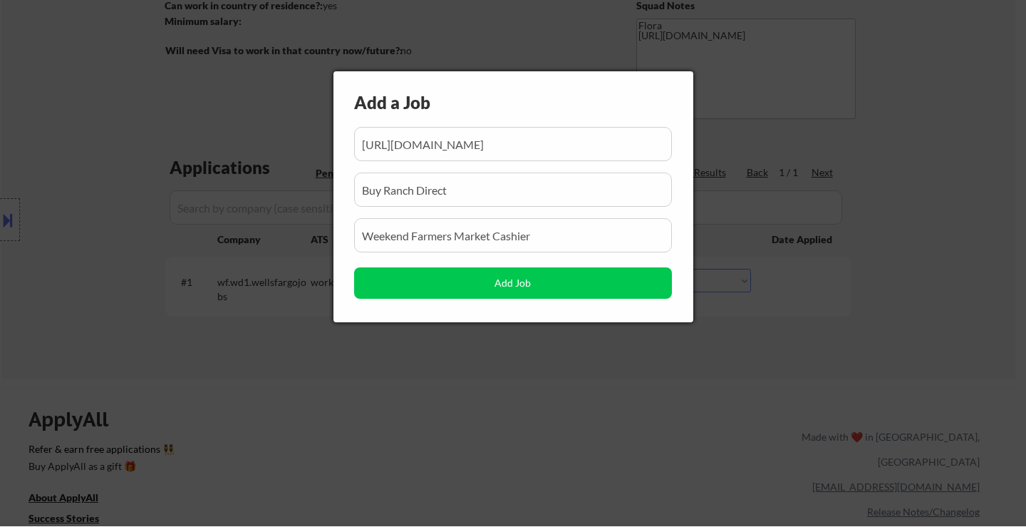
scroll to position [0, 215]
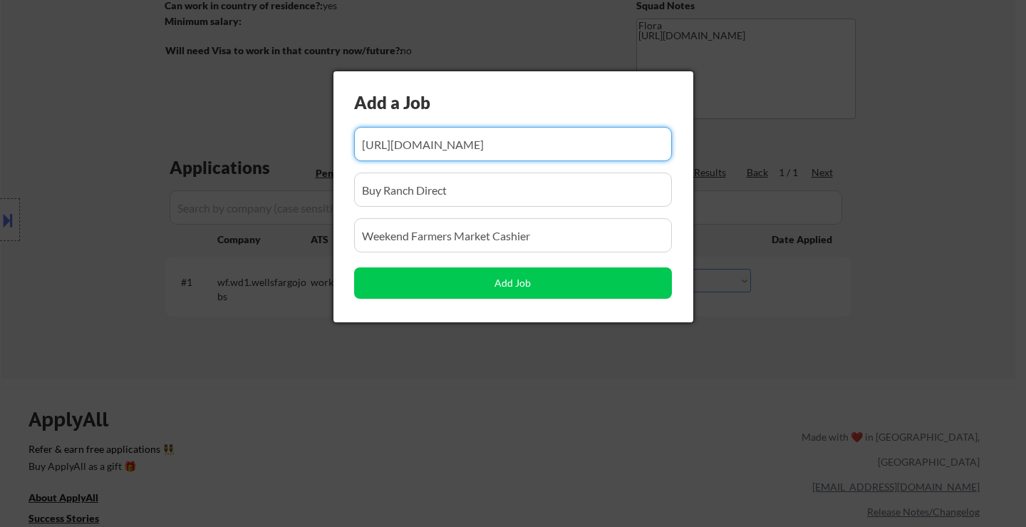
click at [494, 150] on input "input" at bounding box center [513, 144] width 318 height 34
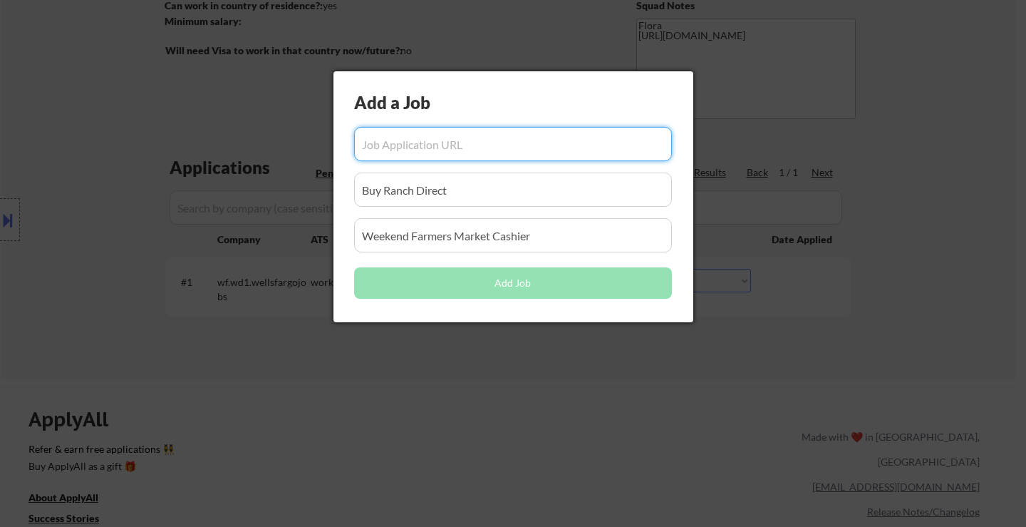
click at [453, 195] on input "input" at bounding box center [513, 190] width 318 height 34
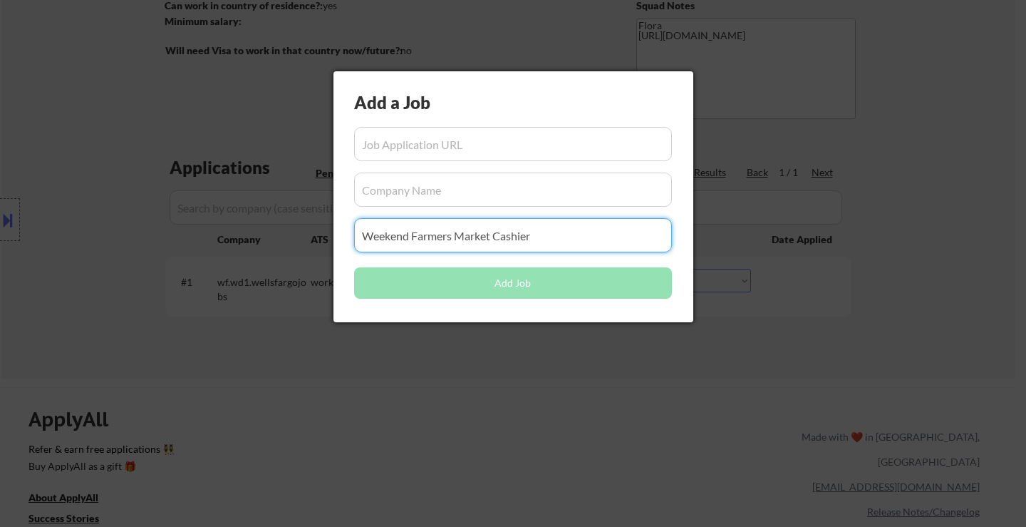
click at [537, 232] on input "input" at bounding box center [513, 235] width 318 height 34
click at [519, 158] on input "input" at bounding box center [513, 144] width 318 height 34
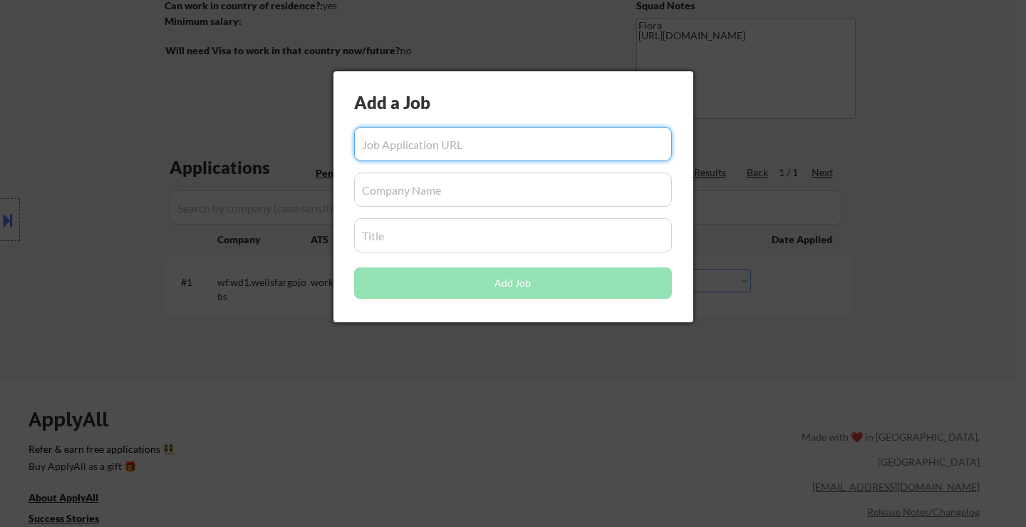
paste input "https://www.simplyhired.com/job/zvrImFcse21hYIXJGhsUGPSTycEyNsqx0iOWeDkE_acjKwe…"
type input "https://www.simplyhired.com/job/zvrImFcse21hYIXJGhsUGPSTycEyNsqx0iOWeDkE_acjKwe…"
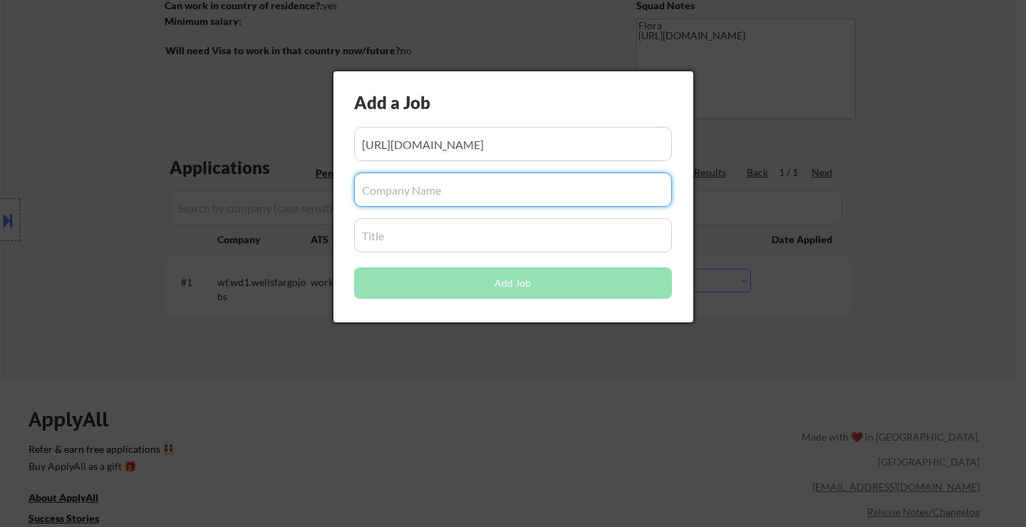
click at [446, 187] on input "input" at bounding box center [513, 190] width 318 height 34
paste input "Stevens LC"
type input "Stevens LC"
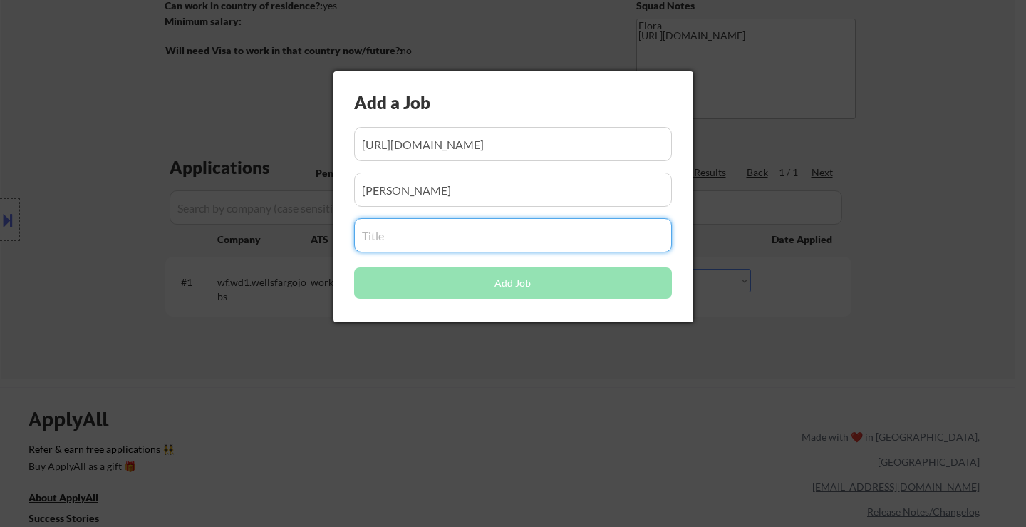
click at [500, 248] on input "input" at bounding box center [513, 235] width 318 height 34
paste input "Office Assistant"
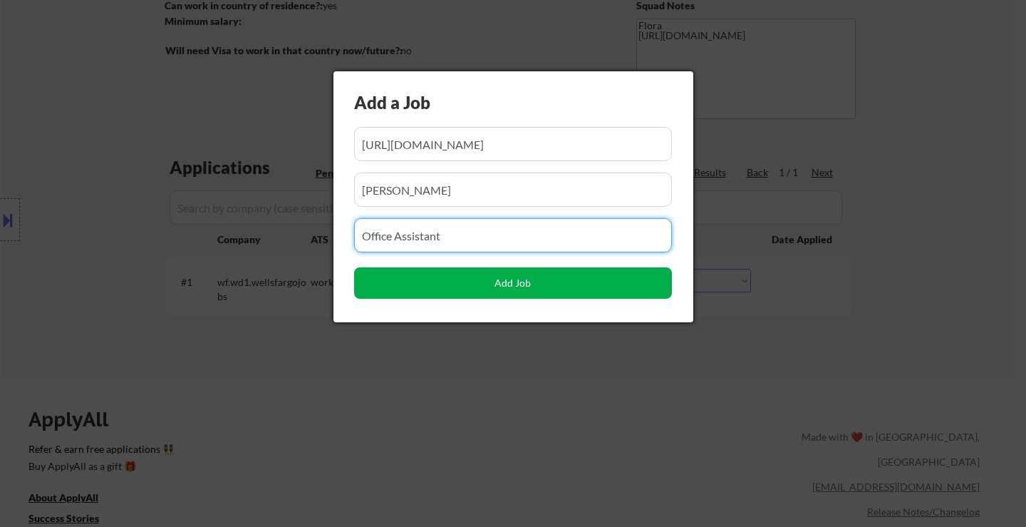
type input "Office Assistant"
click at [521, 290] on button "Add Job" at bounding box center [513, 282] width 318 height 31
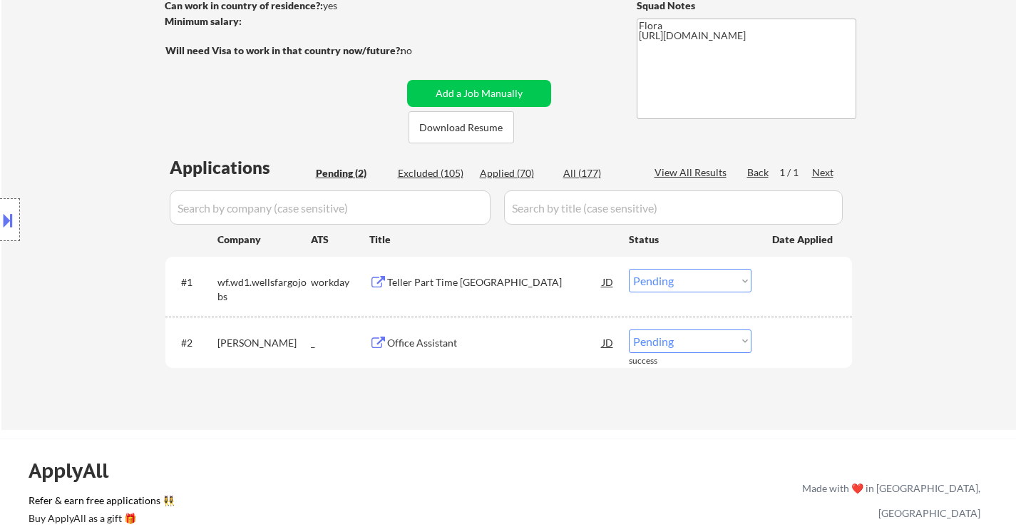
click at [677, 341] on select "Choose an option... Pending Applied Excluded (Questions) Excluded (Expired) Exc…" at bounding box center [690, 341] width 123 height 24
select select ""applied""
click at [629, 329] on select "Choose an option... Pending Applied Excluded (Questions) Excluded (Expired) Exc…" at bounding box center [690, 341] width 123 height 24
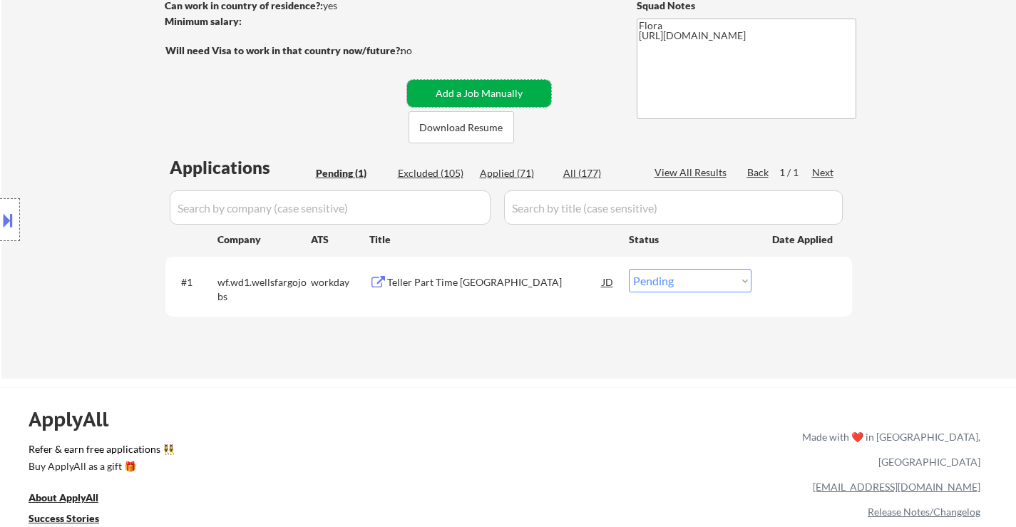
click at [523, 101] on button "Add a Job Manually" at bounding box center [479, 93] width 144 height 27
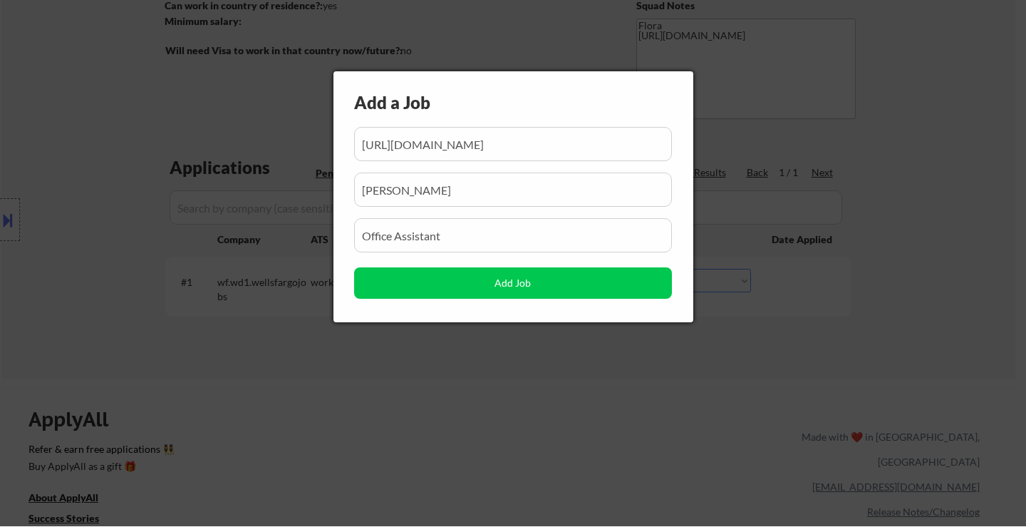
scroll to position [0, 211]
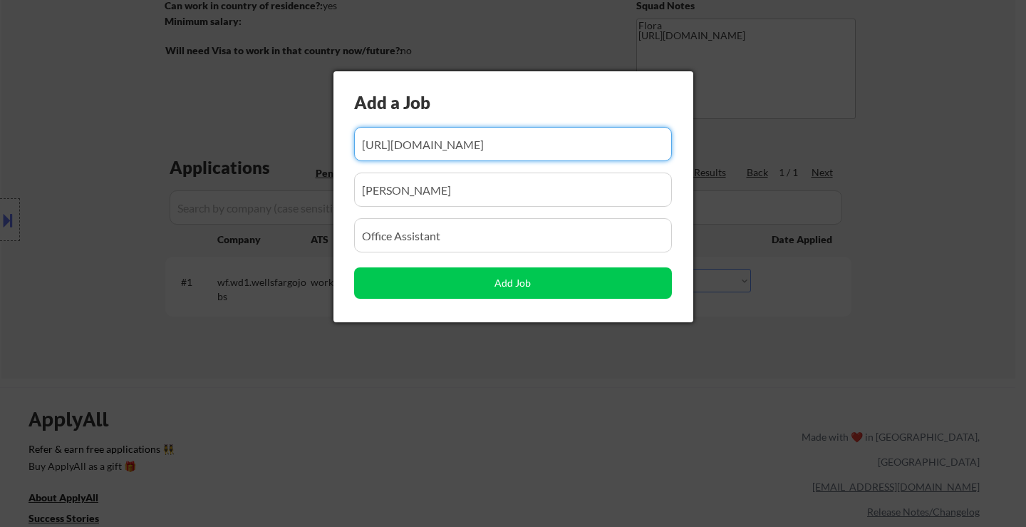
click at [499, 154] on input "input" at bounding box center [513, 144] width 318 height 34
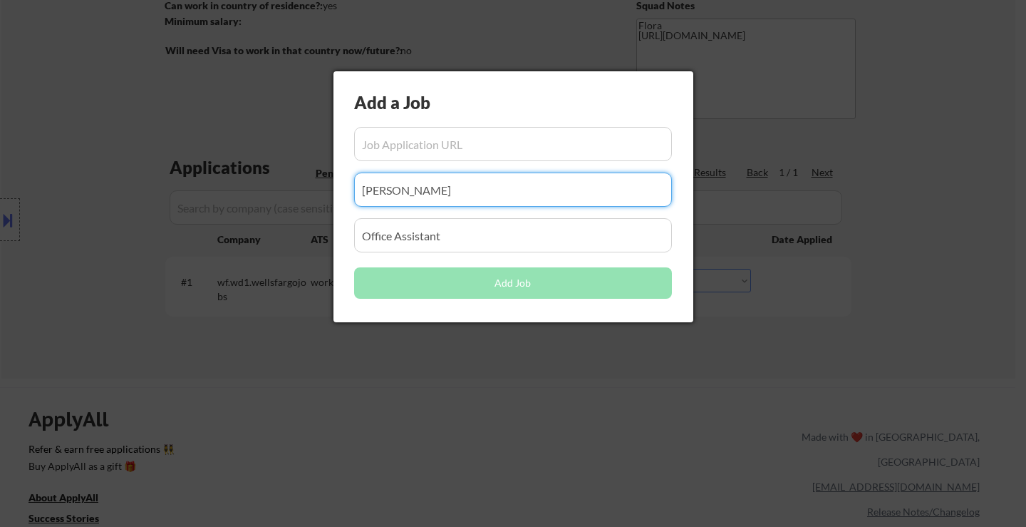
click at [510, 197] on input "input" at bounding box center [513, 190] width 318 height 34
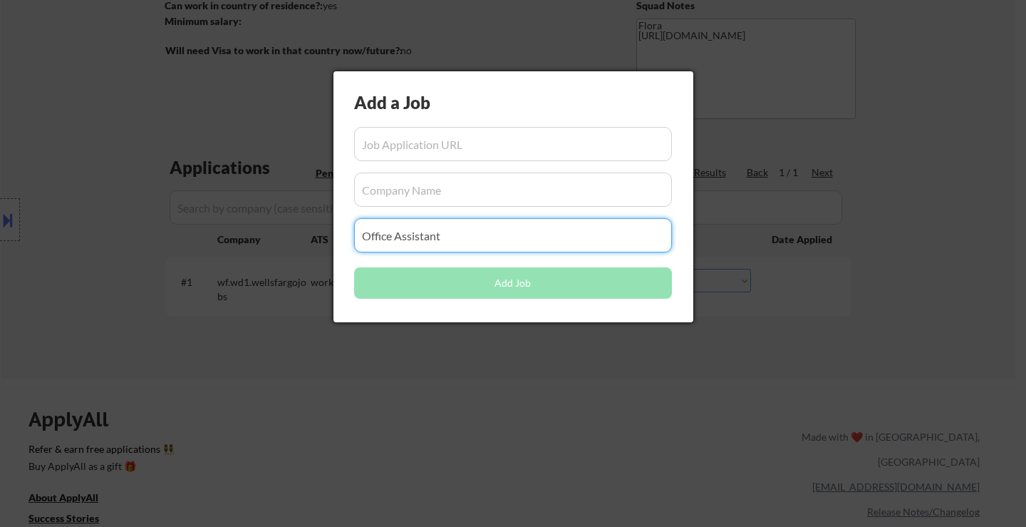
click at [522, 230] on input "input" at bounding box center [513, 235] width 318 height 34
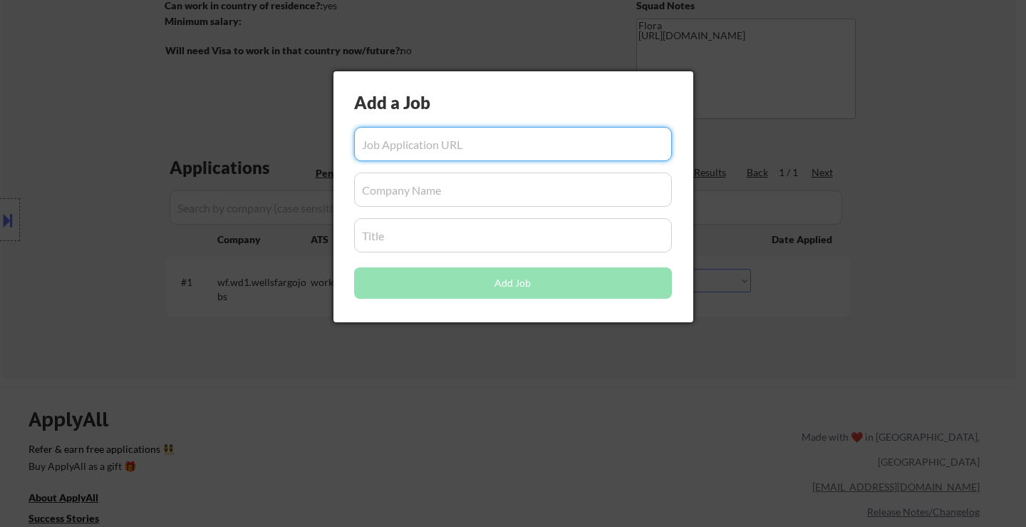
click at [476, 147] on input "input" at bounding box center [513, 144] width 318 height 34
paste input "https://www.simplyhired.com/job/IMo-CJrrZWEtsXJXrC9f48STU1G0Z-KI4LRNLYh5JE5F2O_…"
type input "https://www.simplyhired.com/job/IMo-CJrrZWEtsXJXrC9f48STU1G0Z-KI4LRNLYh5JE5F2O_…"
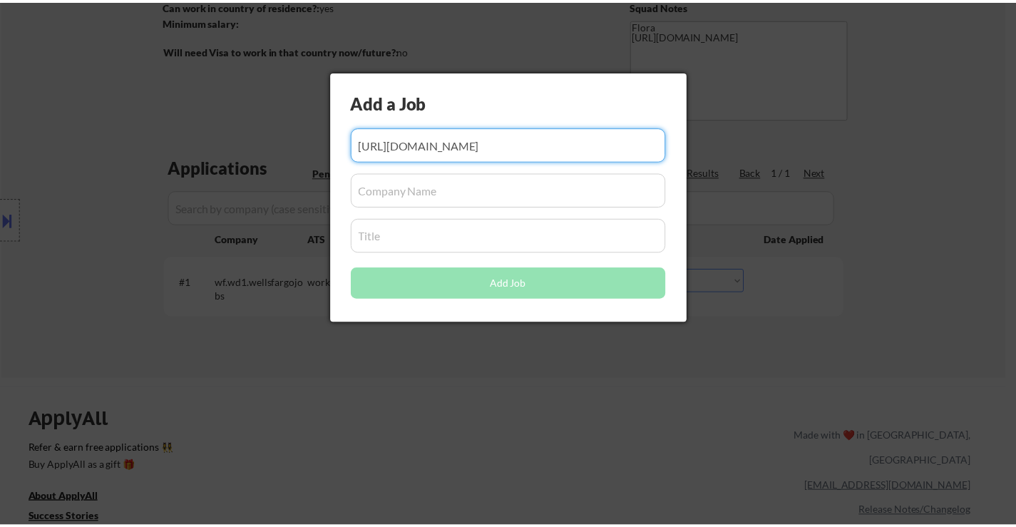
scroll to position [0, 0]
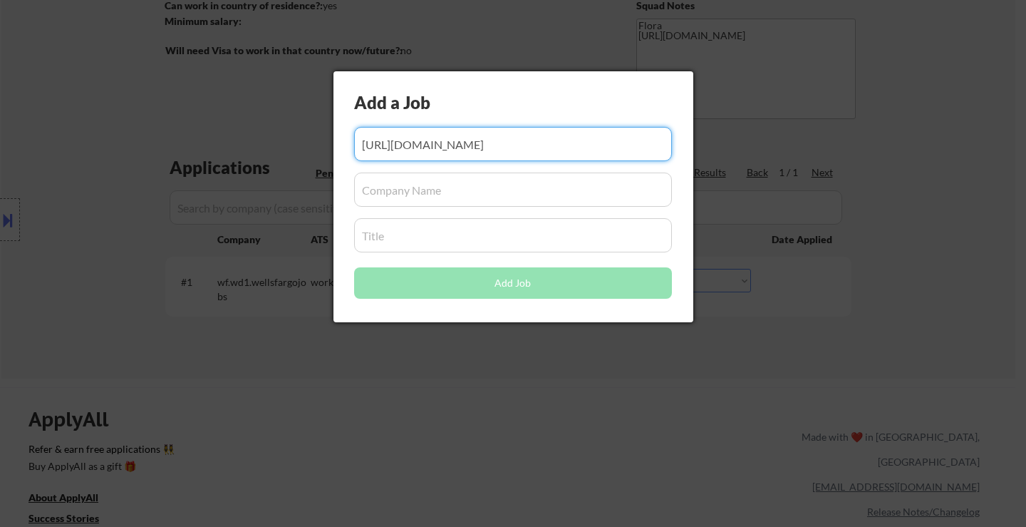
click at [460, 181] on input "input" at bounding box center [513, 190] width 318 height 34
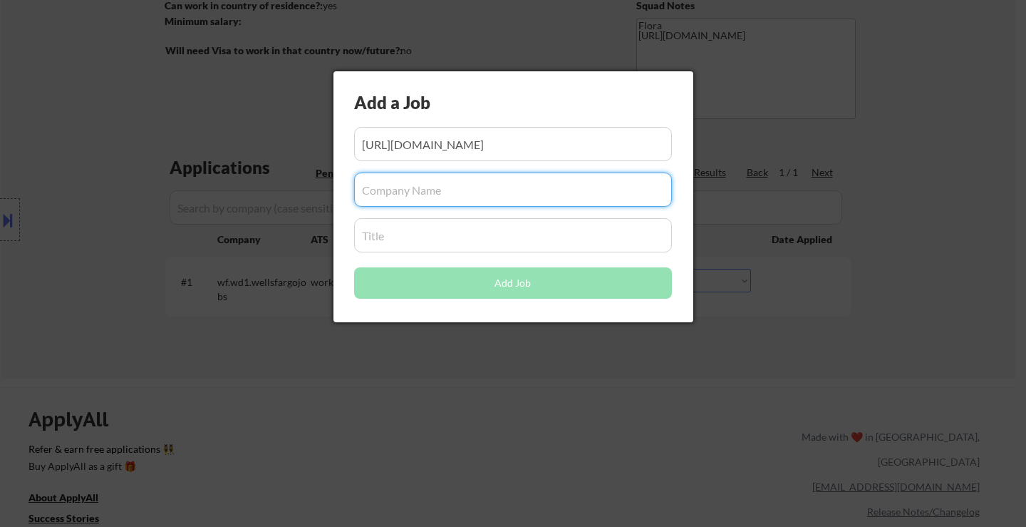
paste input "Quality Marine"
type input "Quality Marine"
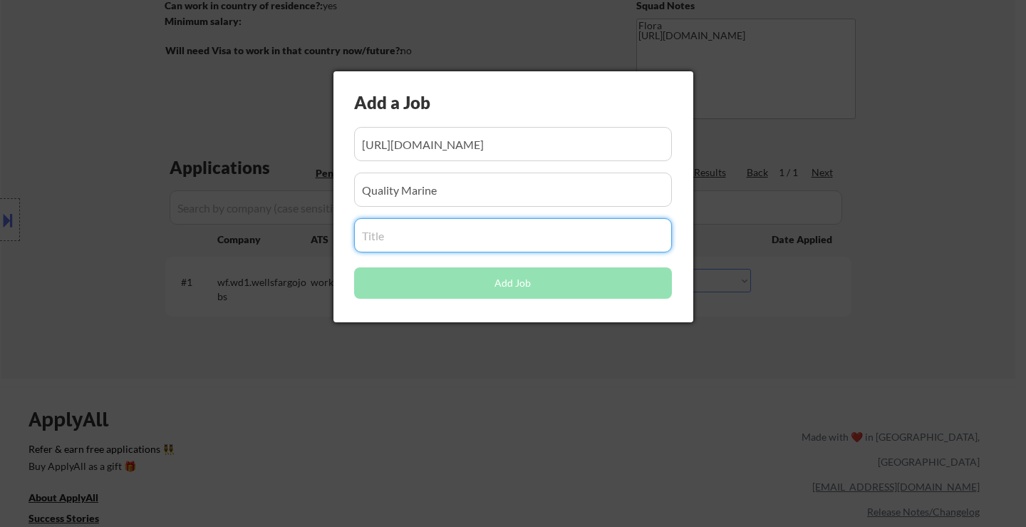
click at [463, 237] on input "input" at bounding box center [513, 235] width 318 height 34
paste input "Administrative Support"
type input "Administrative Support"
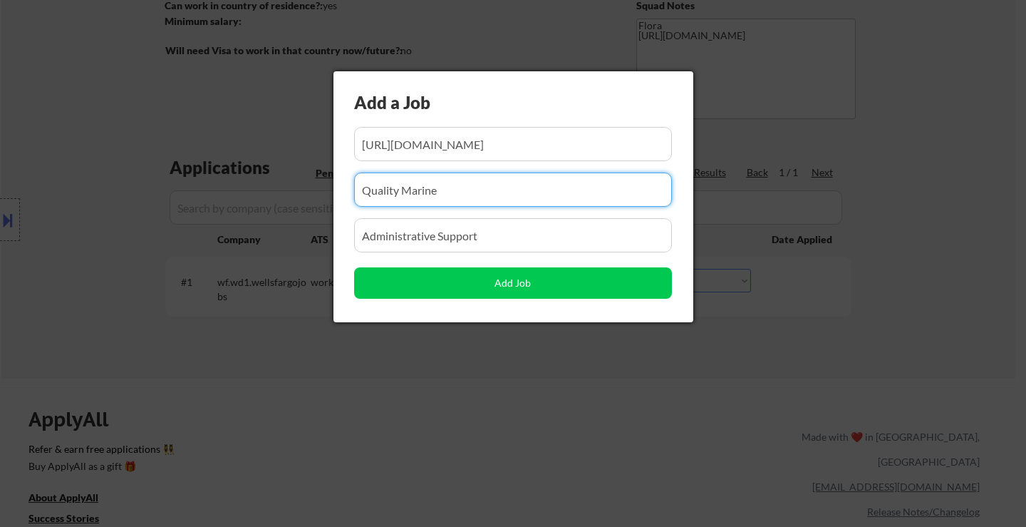
click at [553, 187] on input "input" at bounding box center [513, 190] width 318 height 34
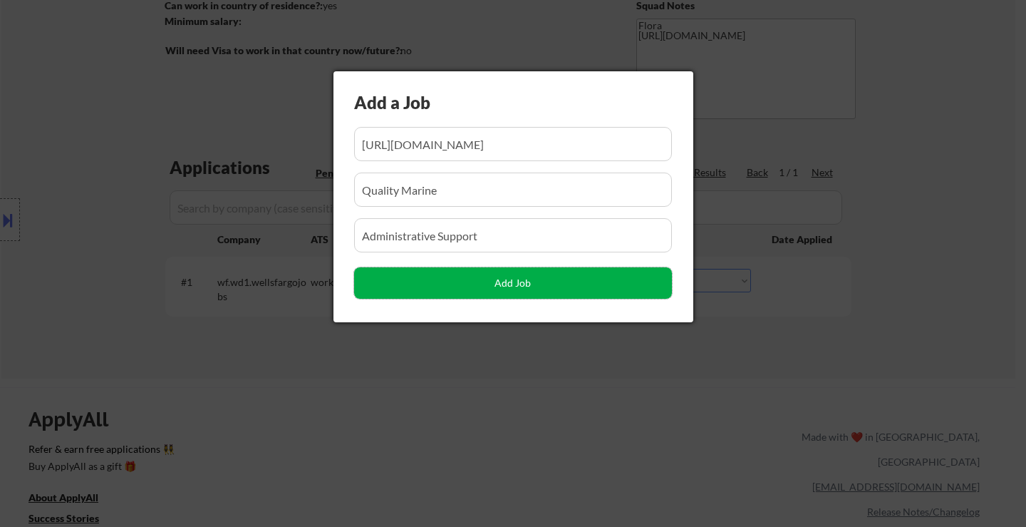
click at [530, 279] on button "Add Job" at bounding box center [513, 282] width 318 height 31
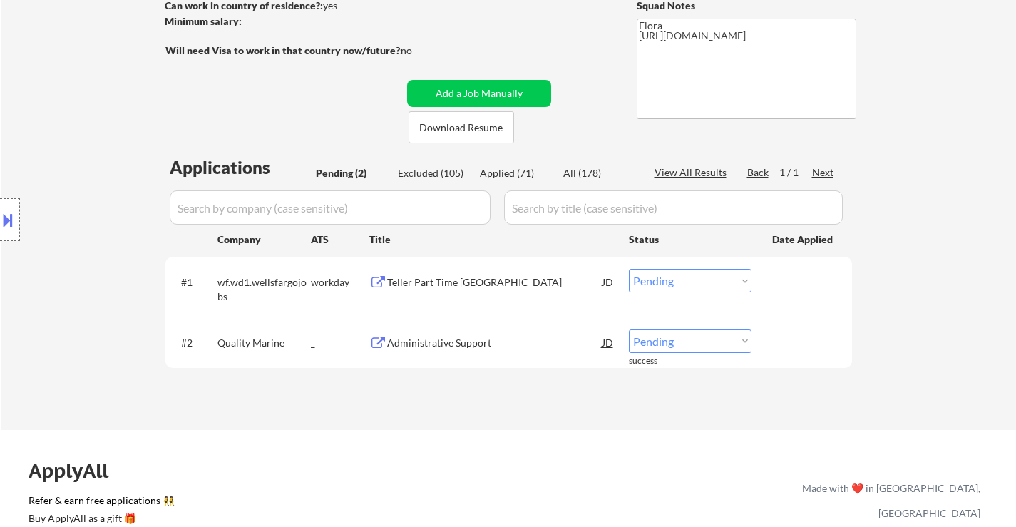
click at [684, 341] on select "Choose an option... Pending Applied Excluded (Questions) Excluded (Expired) Exc…" at bounding box center [690, 341] width 123 height 24
select select ""applied""
click at [629, 329] on select "Choose an option... Pending Applied Excluded (Questions) Excluded (Expired) Exc…" at bounding box center [690, 341] width 123 height 24
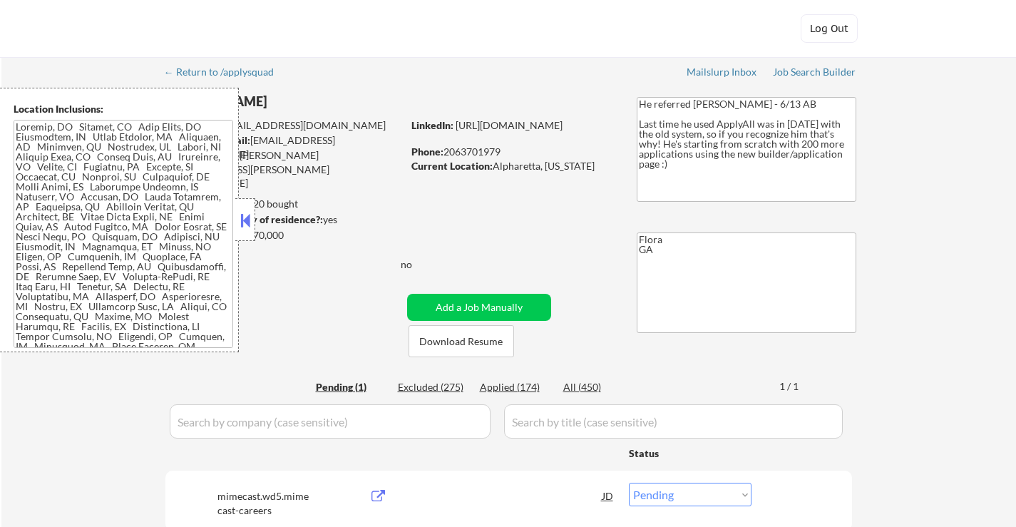
select select ""pending""
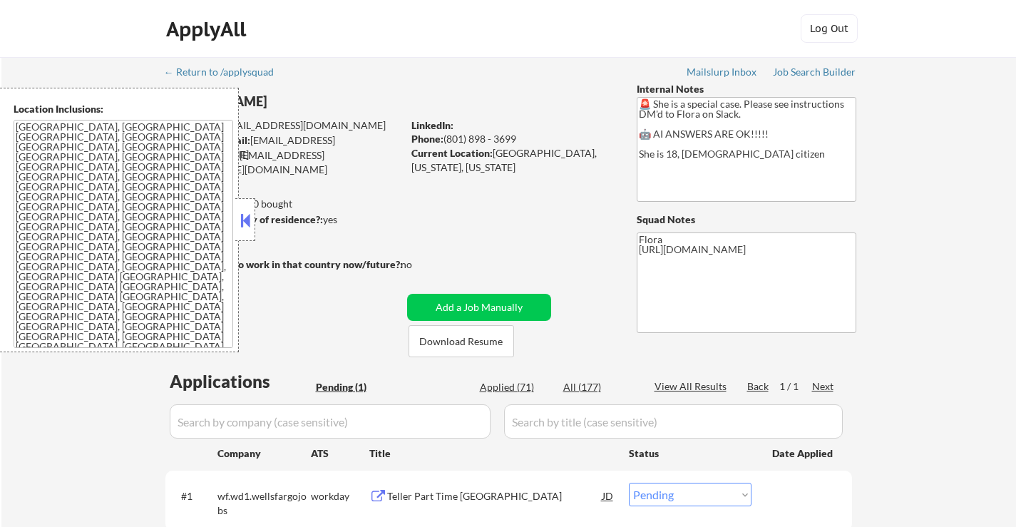
select select ""pending""
click at [243, 220] on button at bounding box center [245, 220] width 16 height 21
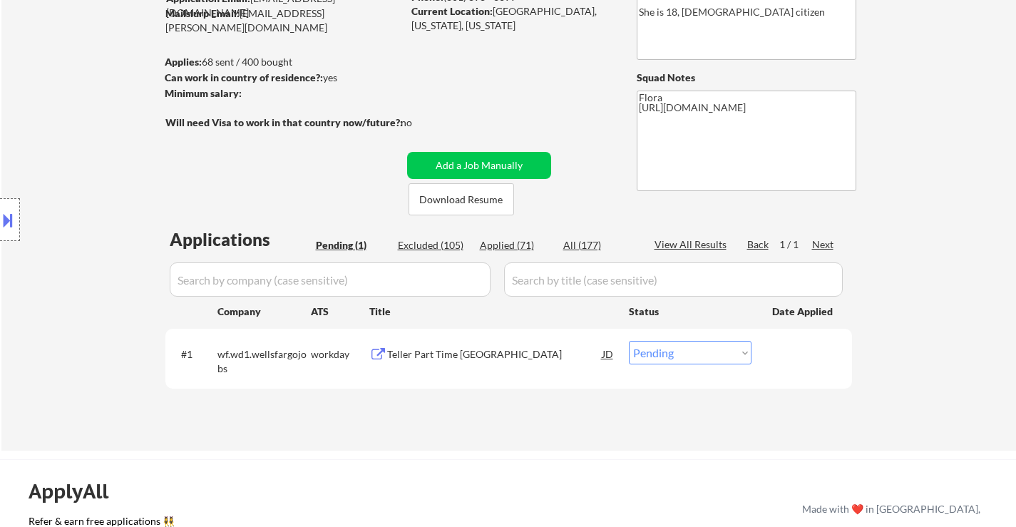
scroll to position [143, 0]
select select ""pending""
